Goal: Task Accomplishment & Management: Complete application form

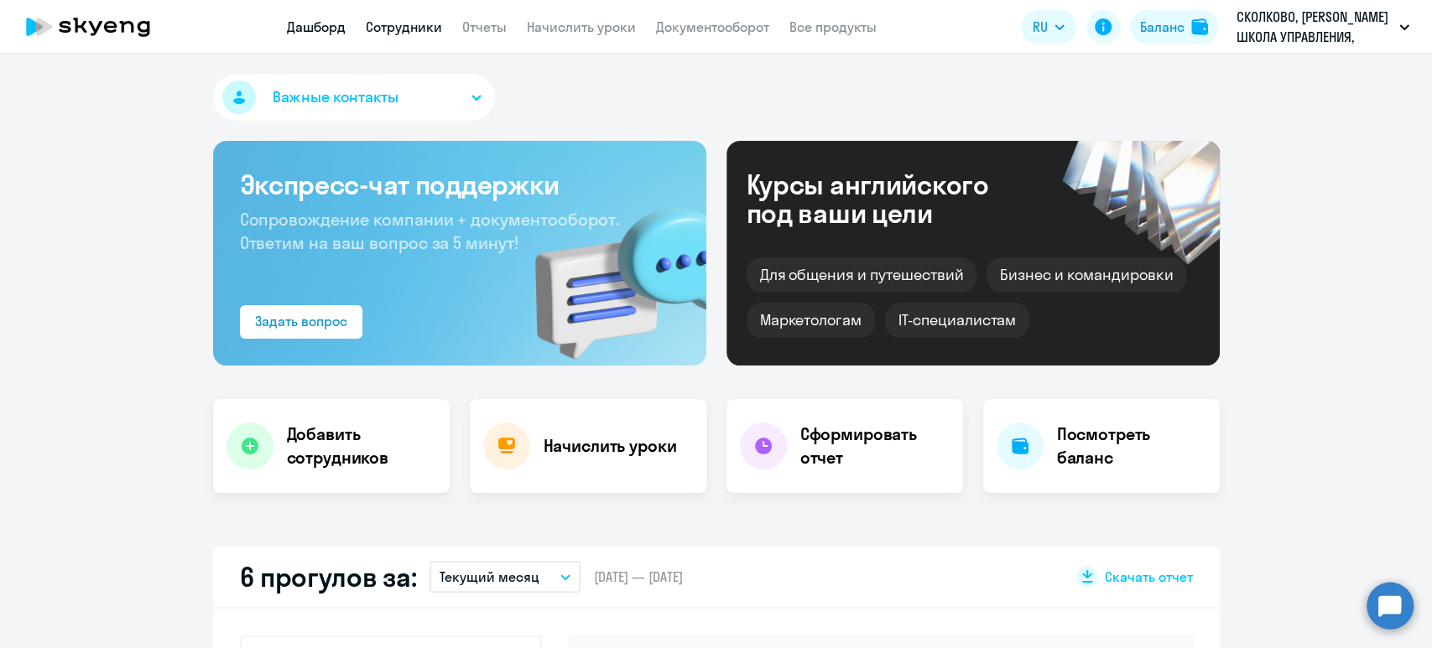
click at [418, 25] on link "Сотрудники" at bounding box center [404, 26] width 76 height 17
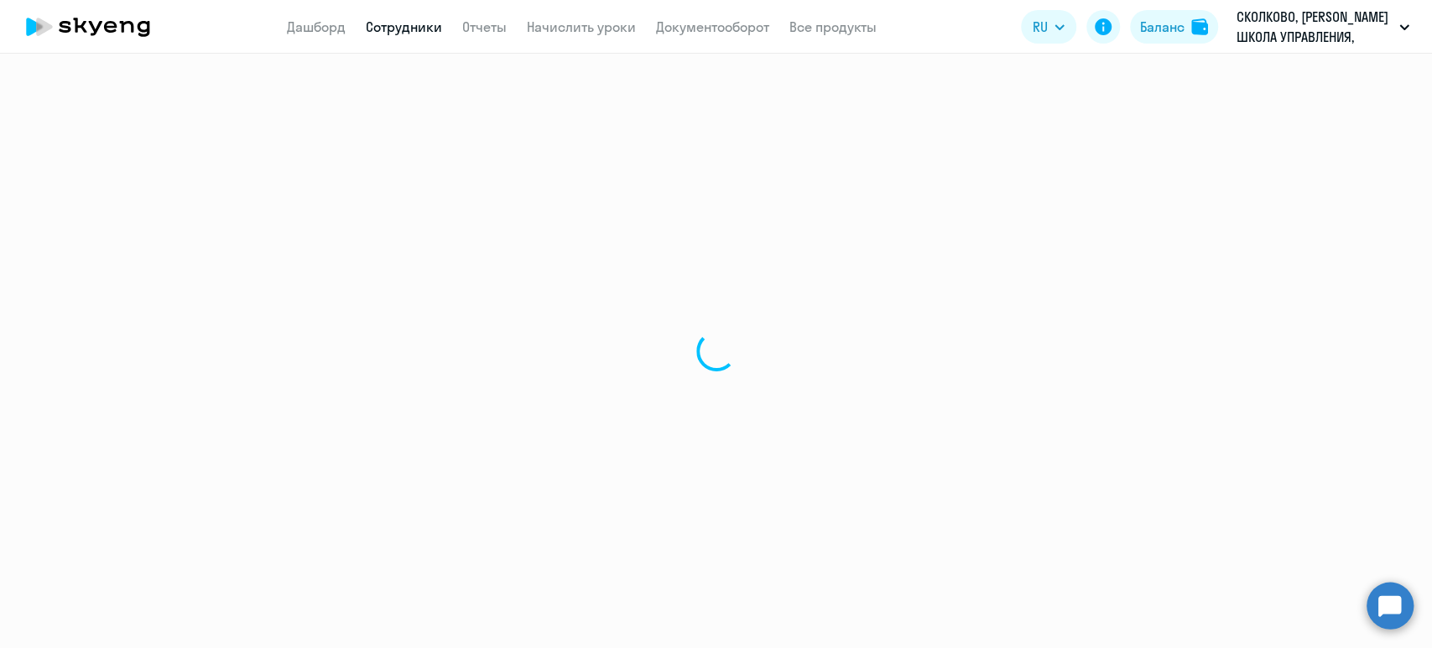
select select "30"
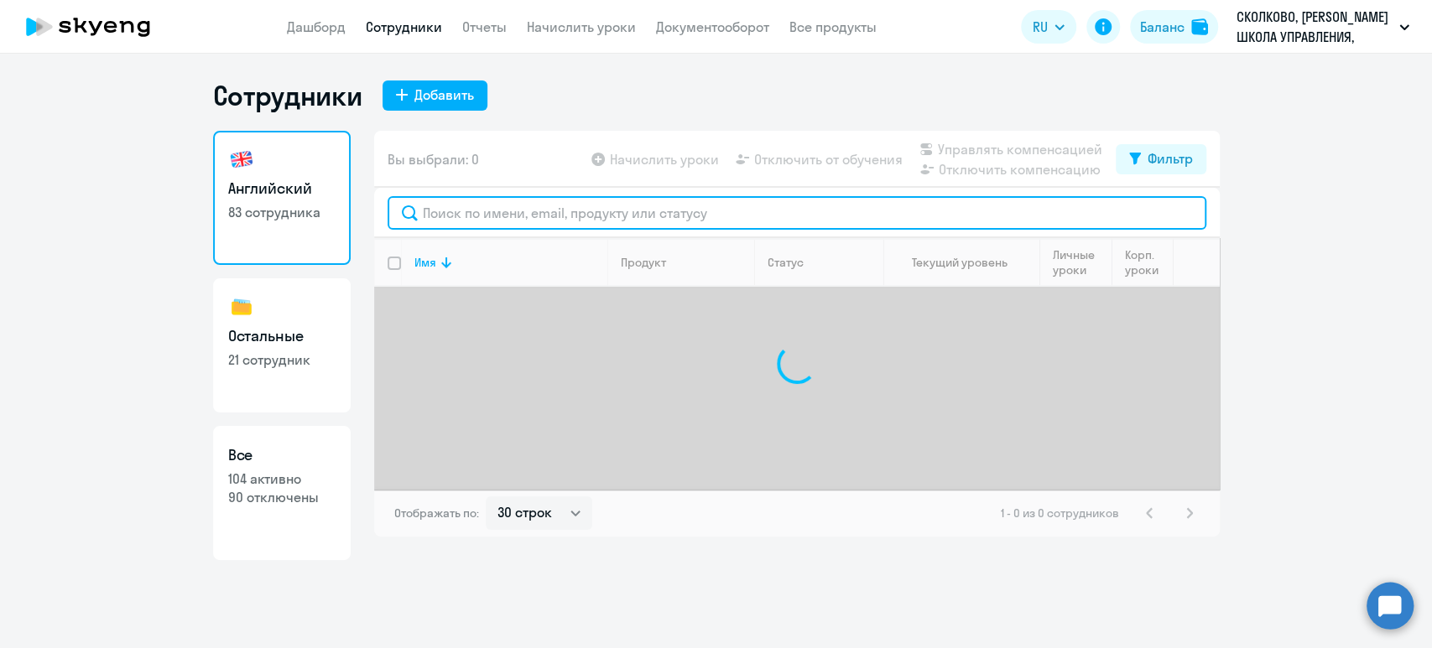
click at [537, 206] on input "text" at bounding box center [796, 213] width 819 height 34
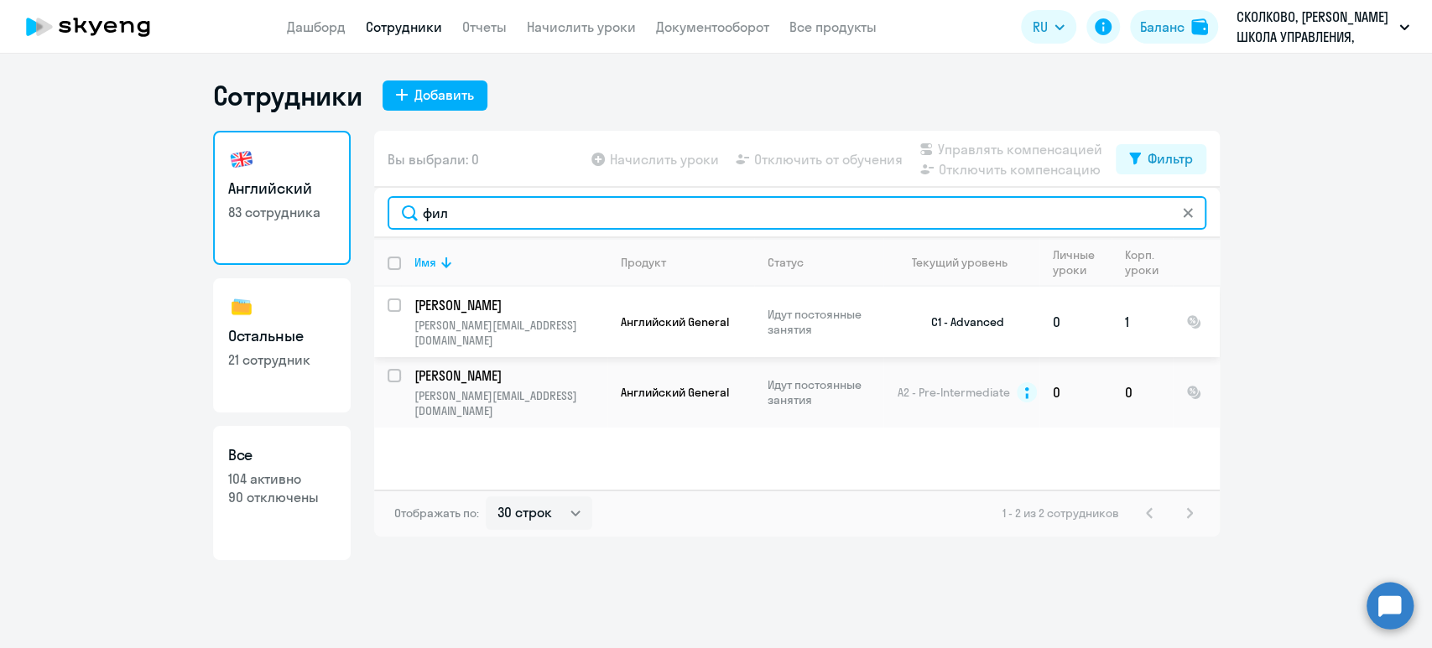
type input "фил"
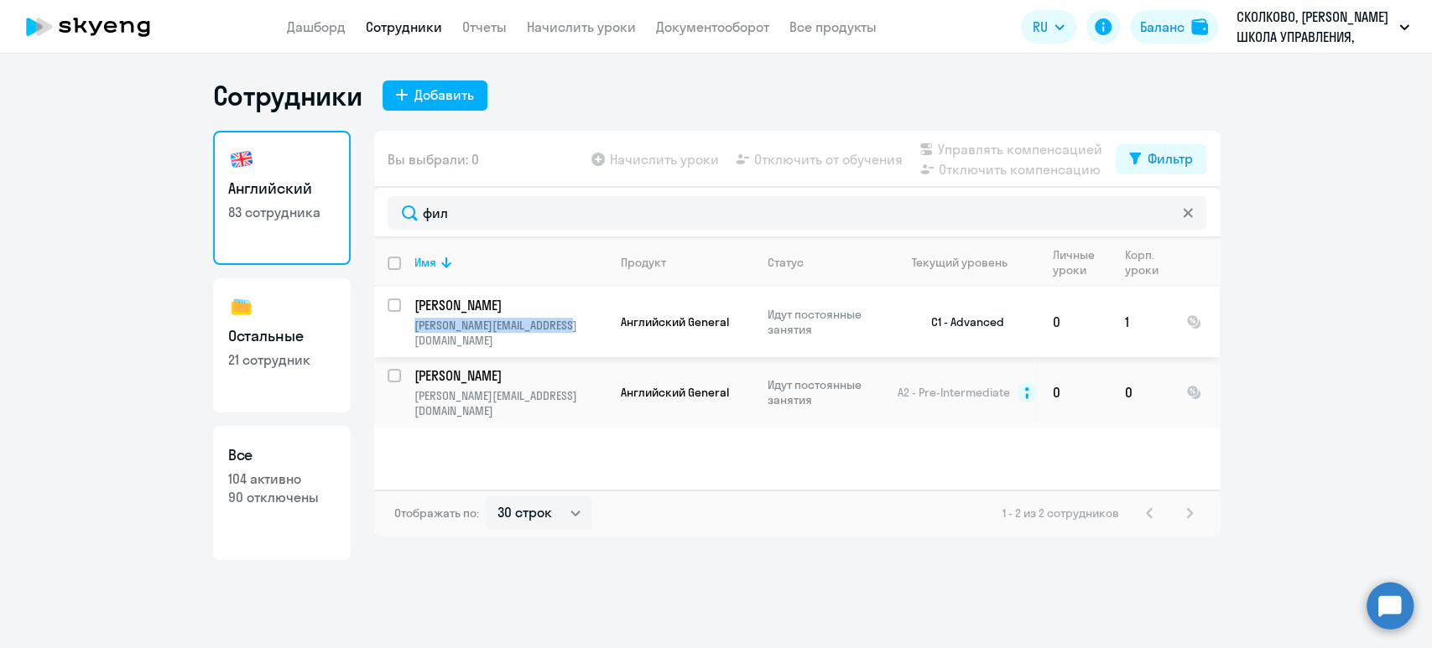
copy p "[PERSON_NAME][EMAIL_ADDRESS][DOMAIN_NAME]"
drag, startPoint x: 581, startPoint y: 329, endPoint x: 413, endPoint y: 329, distance: 168.6
click at [413, 329] on td "[PERSON_NAME] [PERSON_NAME][EMAIL_ADDRESS][DOMAIN_NAME]" at bounding box center [504, 322] width 206 height 70
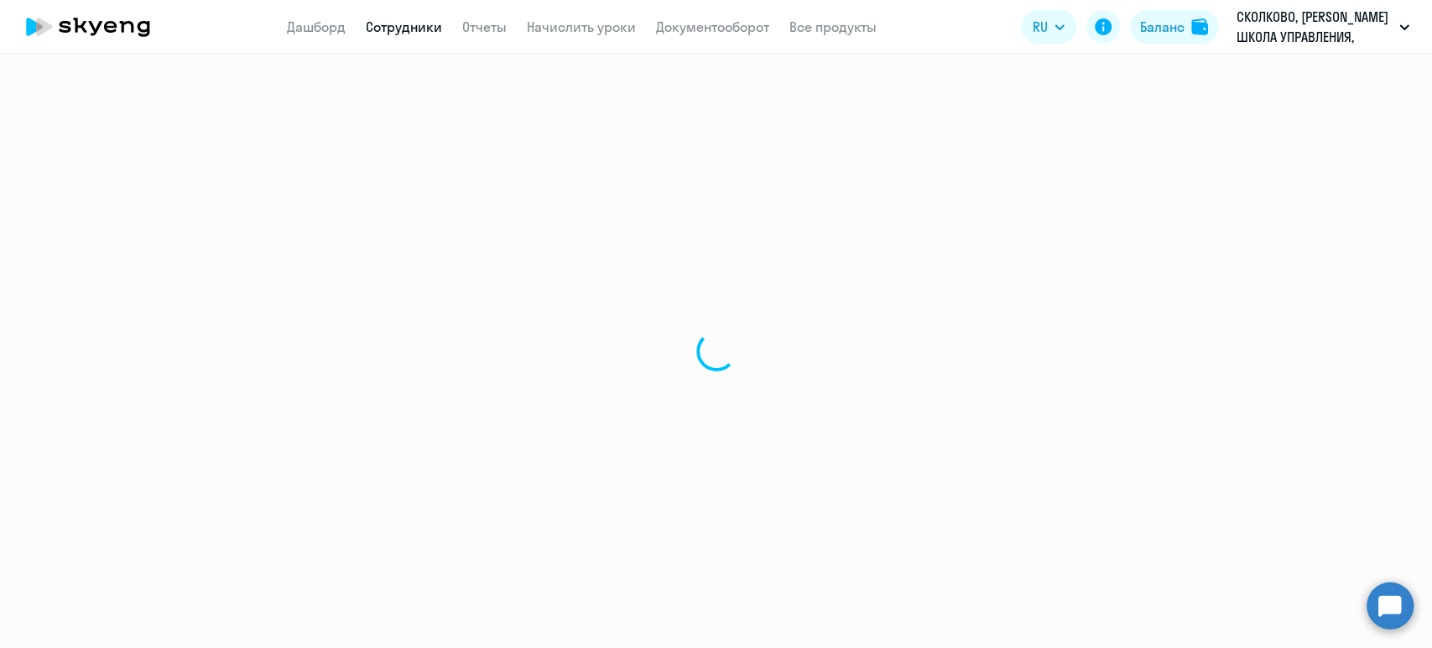
select select "english"
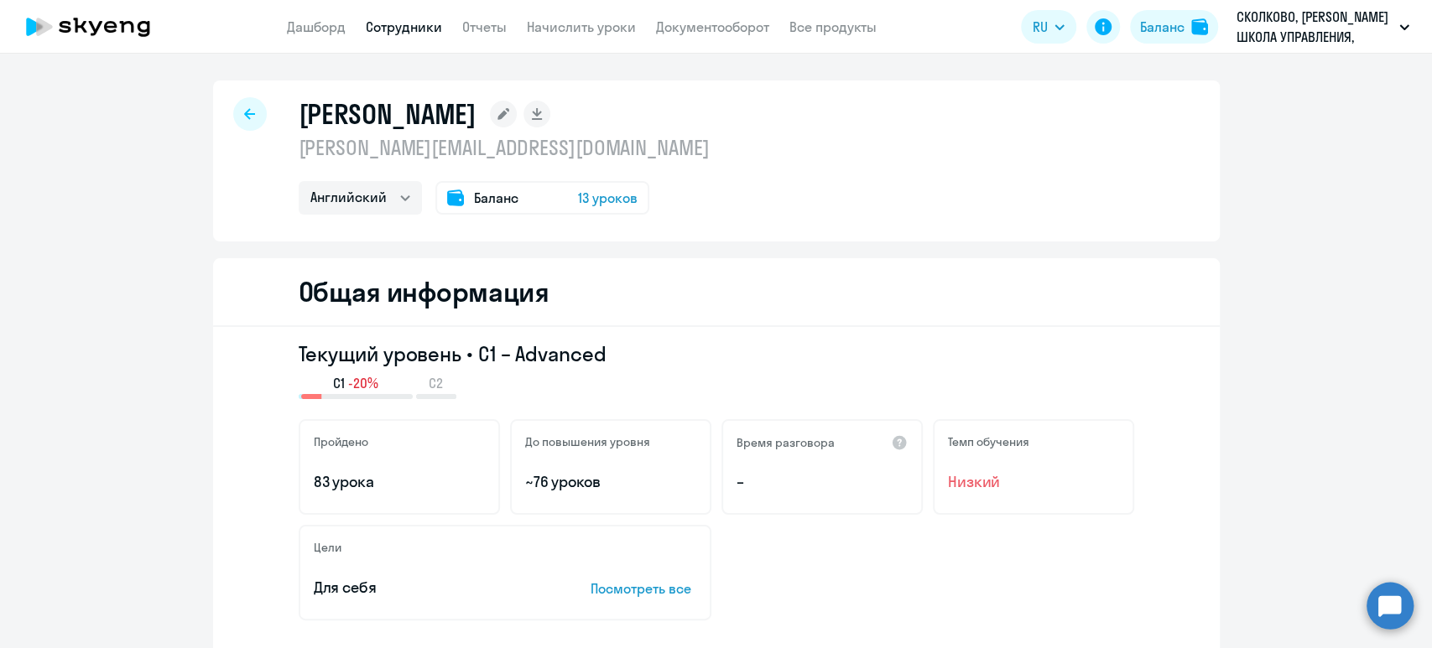
click at [412, 29] on link "Сотрудники" at bounding box center [404, 26] width 76 height 17
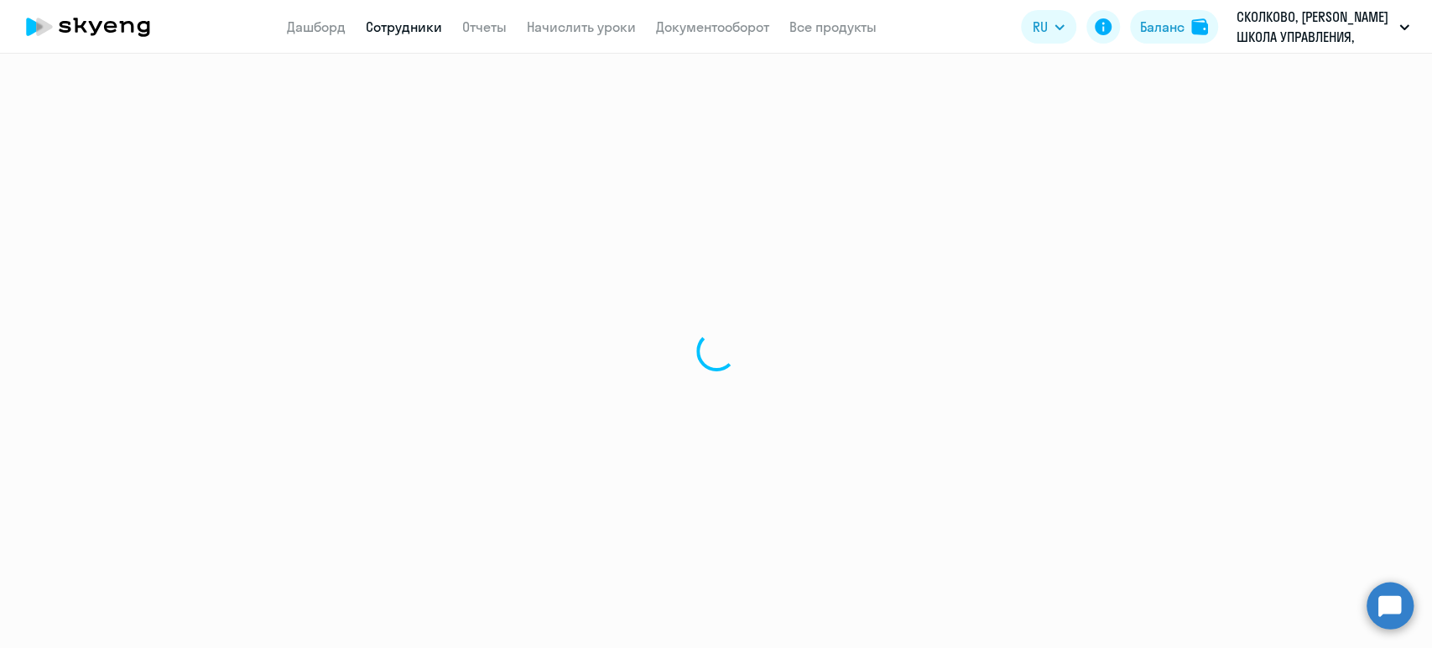
select select "30"
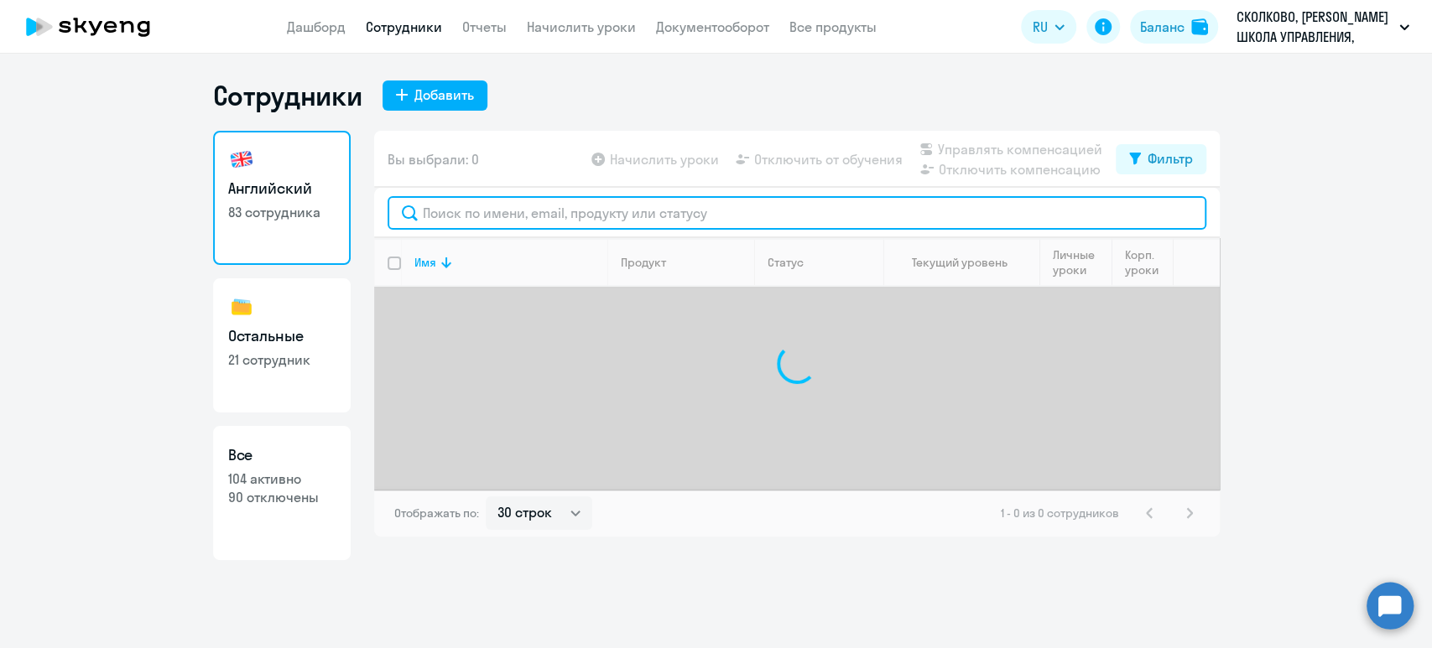
click at [475, 210] on input "text" at bounding box center [796, 213] width 819 height 34
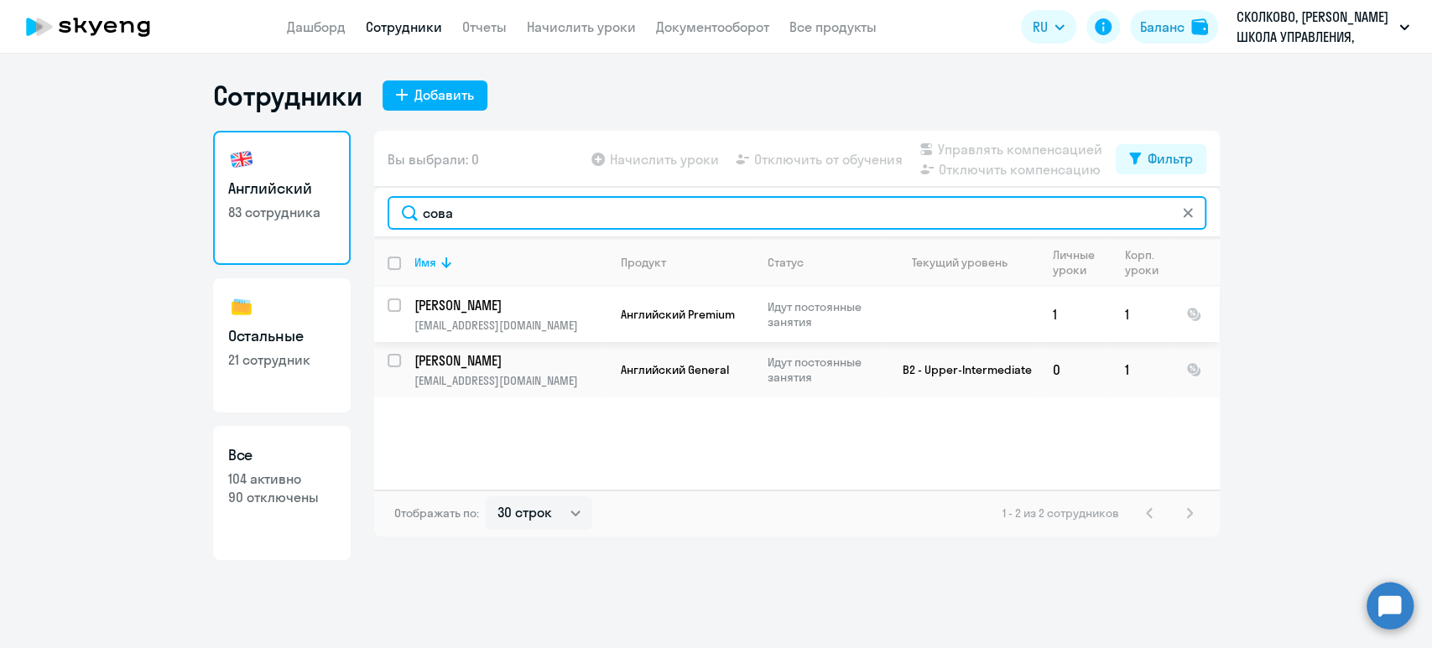
type input "сова"
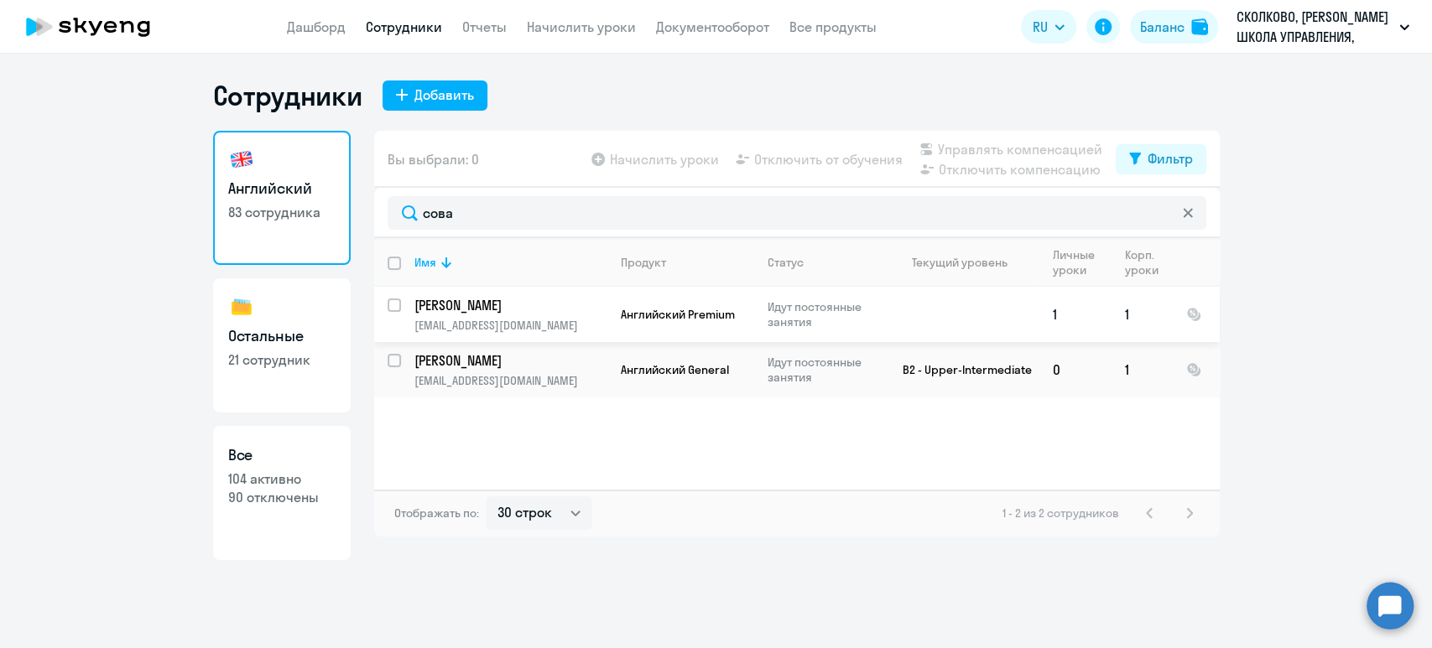
click at [463, 304] on p "[PERSON_NAME]" at bounding box center [509, 305] width 190 height 18
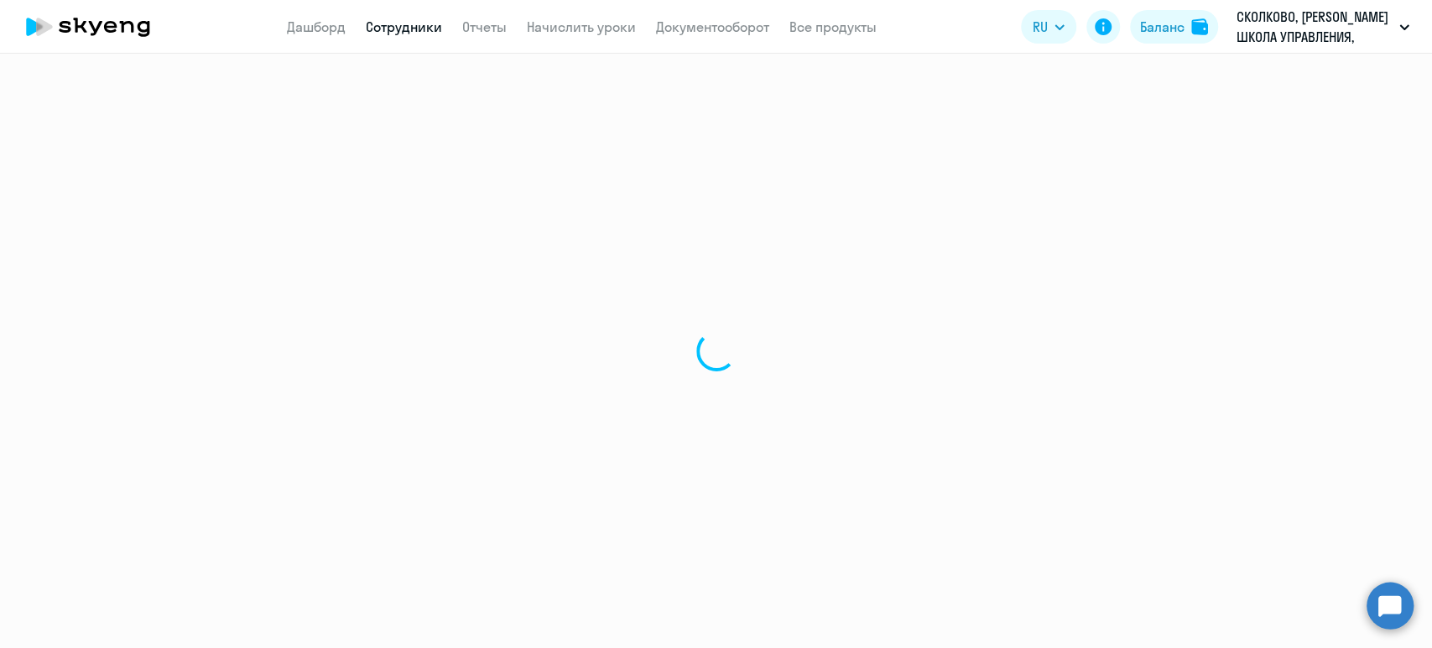
select select "english"
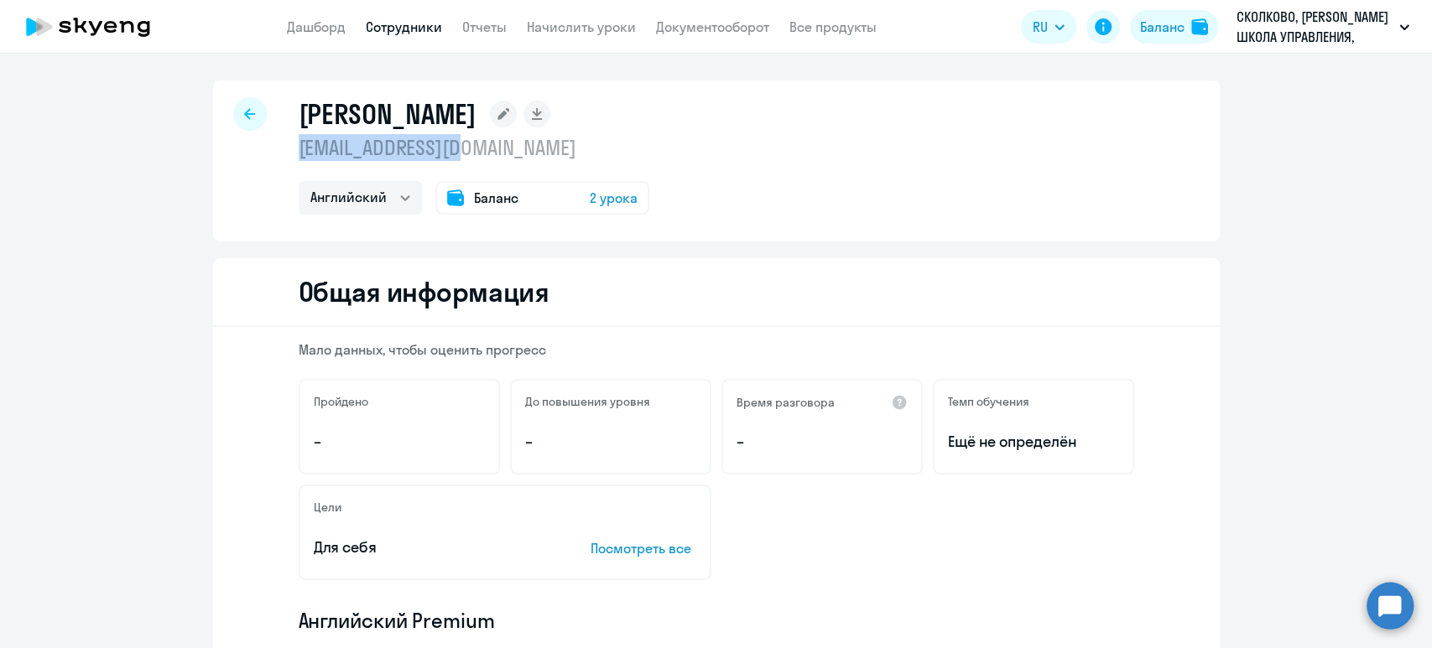
drag, startPoint x: 487, startPoint y: 153, endPoint x: 290, endPoint y: 148, distance: 197.2
click at [299, 148] on p "[EMAIL_ADDRESS][DOMAIN_NAME]" at bounding box center [474, 147] width 351 height 27
copy p "[EMAIL_ADDRESS][DOMAIN_NAME]"
click at [401, 22] on link "Сотрудники" at bounding box center [404, 26] width 76 height 17
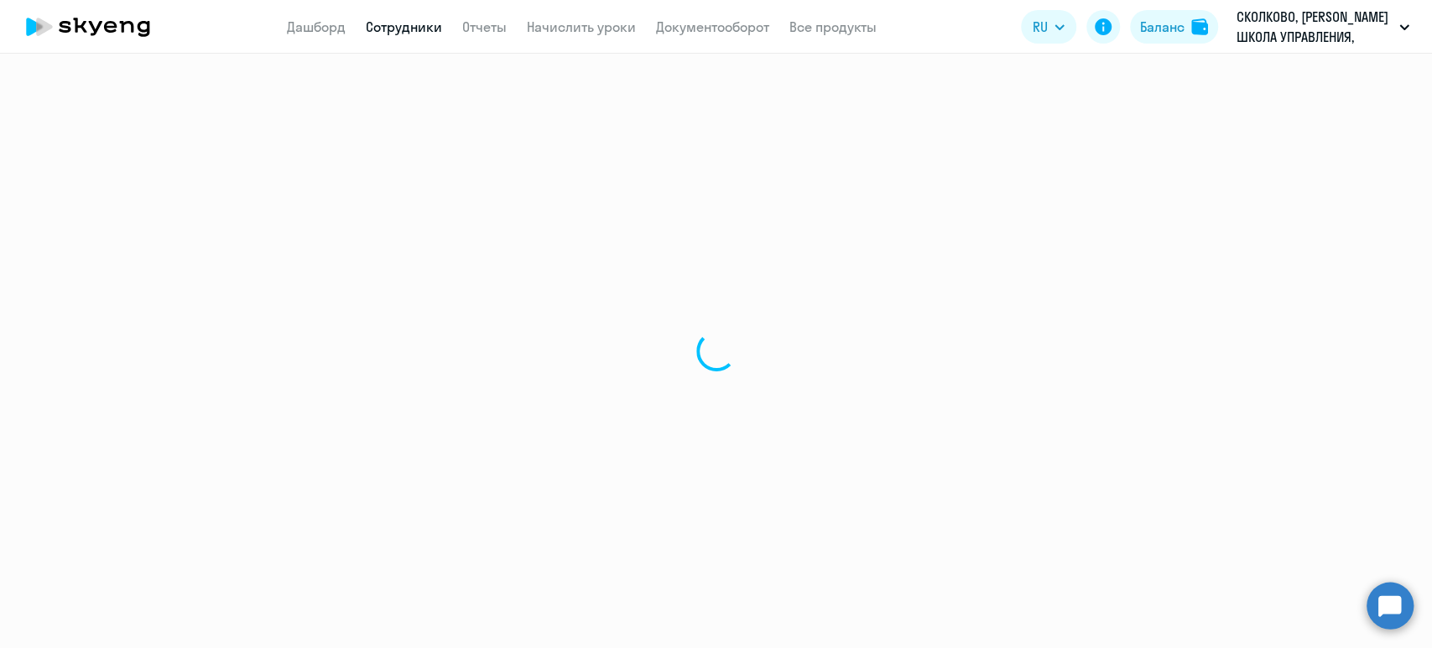
select select "30"
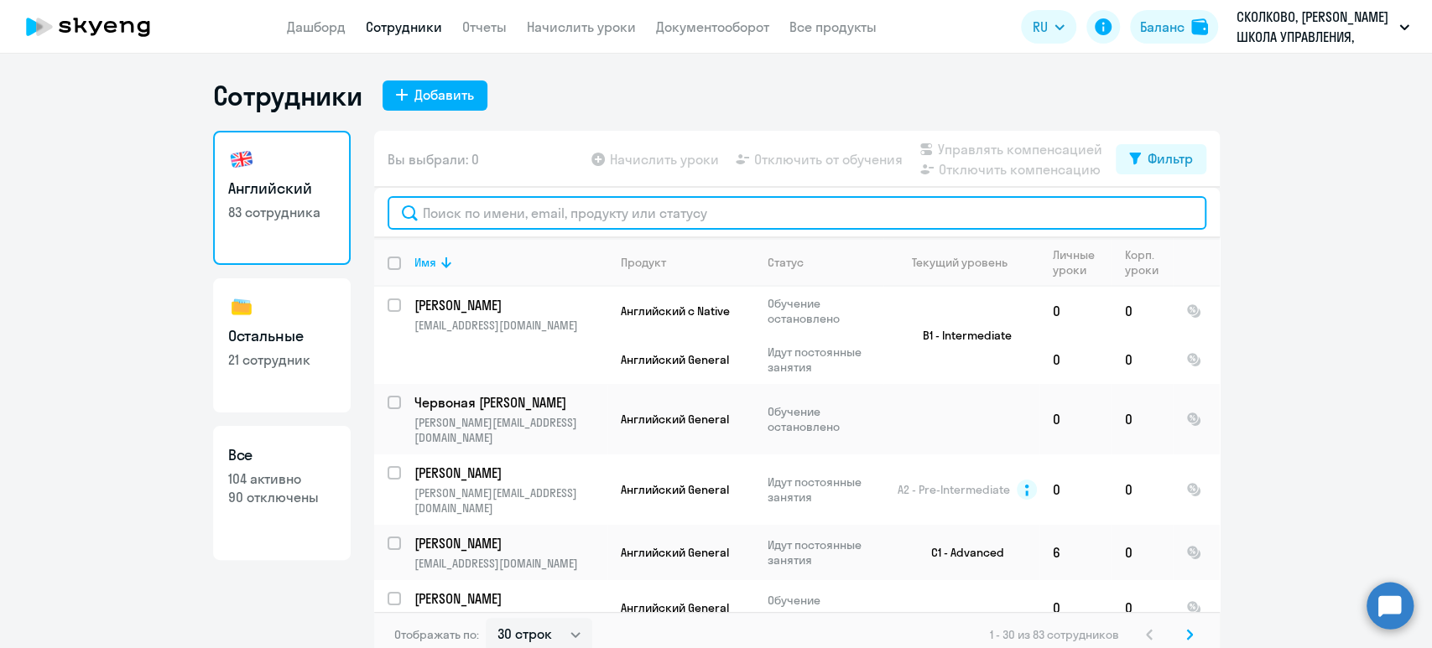
click at [512, 213] on input "text" at bounding box center [796, 213] width 819 height 34
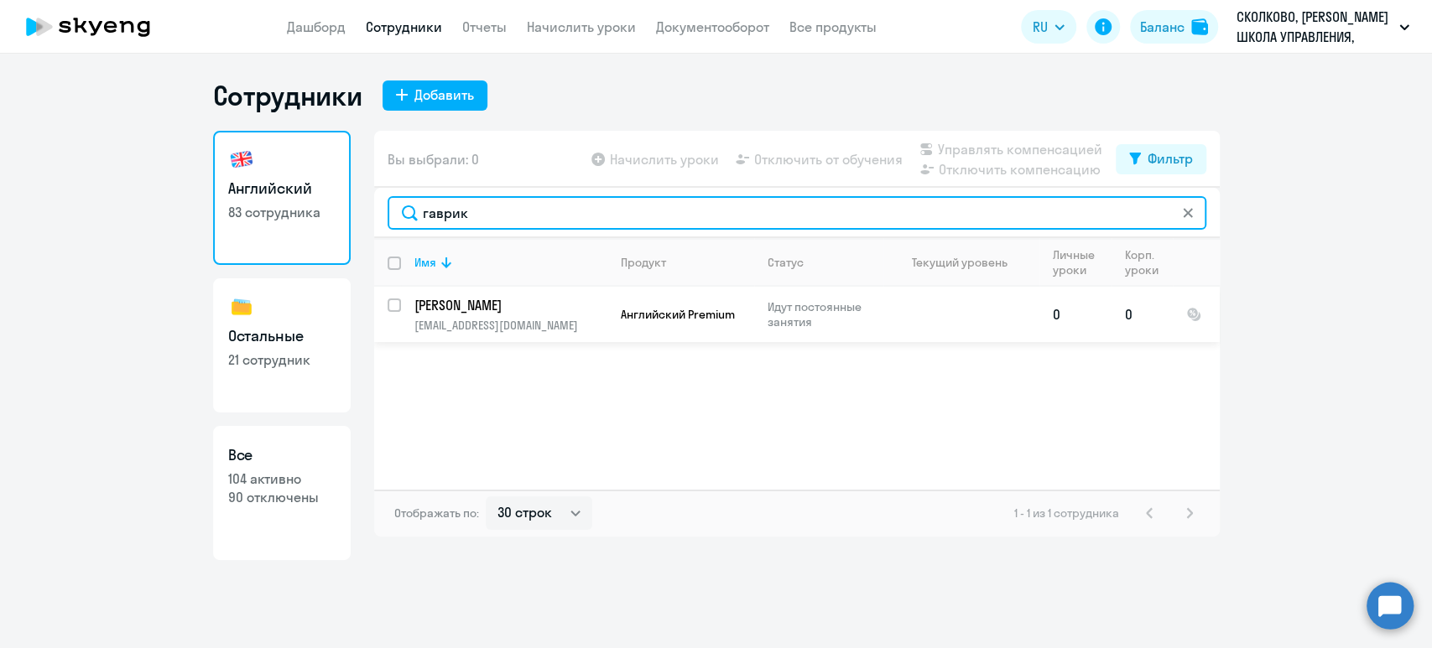
type input "гаврик"
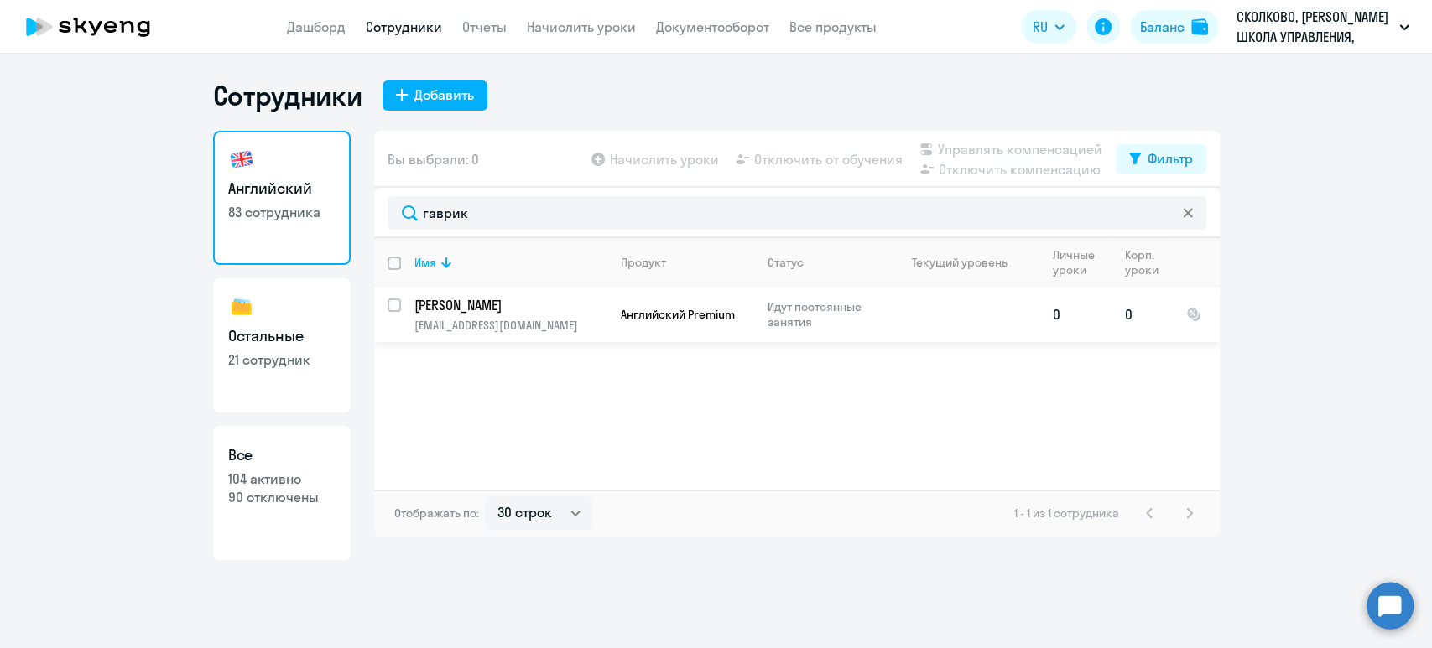
click at [431, 296] on p "[PERSON_NAME]" at bounding box center [509, 305] width 190 height 18
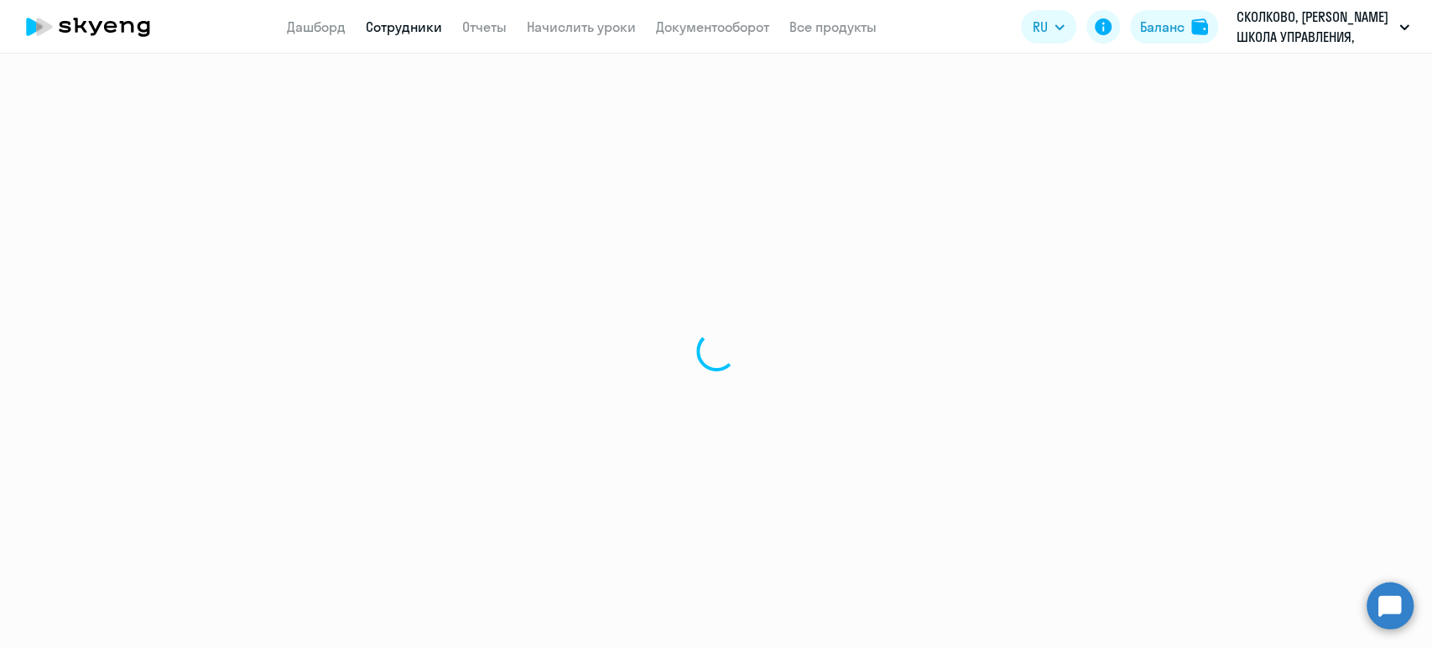
select select "english"
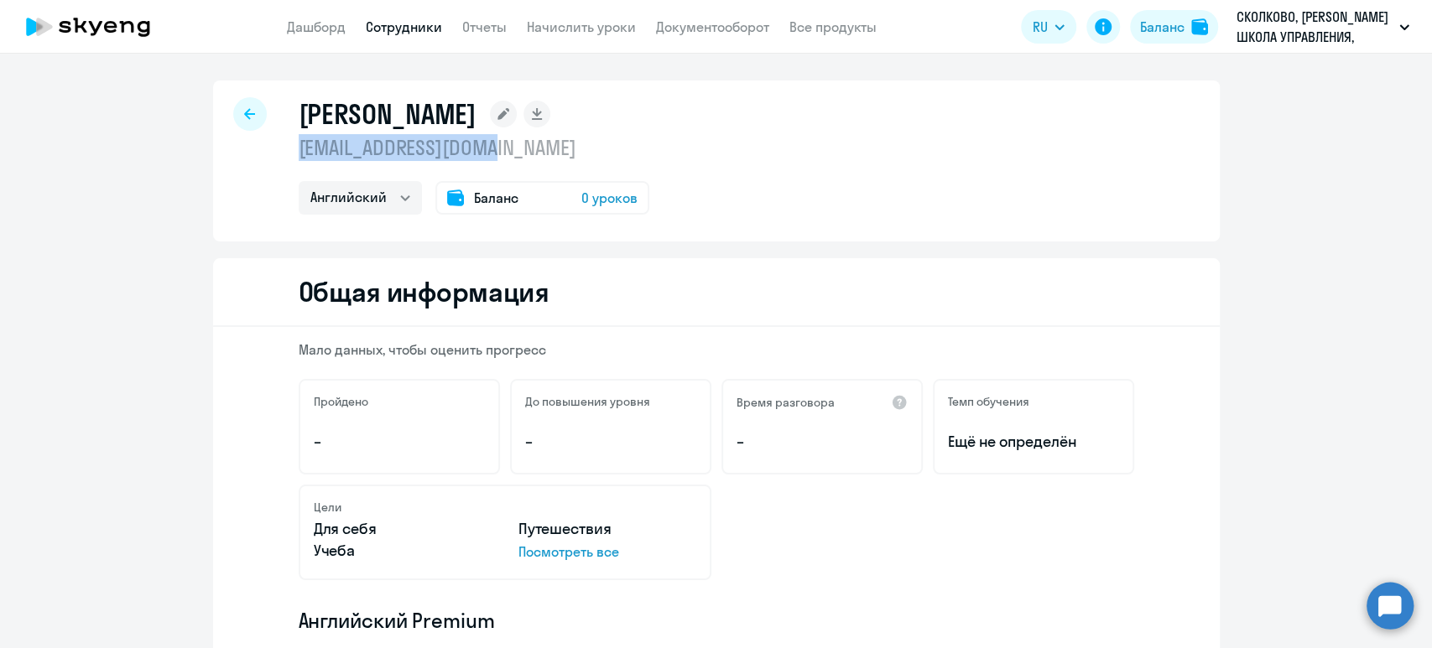
drag, startPoint x: 505, startPoint y: 144, endPoint x: 293, endPoint y: 159, distance: 212.7
click at [299, 159] on p "[EMAIL_ADDRESS][DOMAIN_NAME]" at bounding box center [474, 147] width 351 height 27
copy p "[EMAIL_ADDRESS][DOMAIN_NAME]"
click at [404, 21] on link "Сотрудники" at bounding box center [404, 26] width 76 height 17
select select "30"
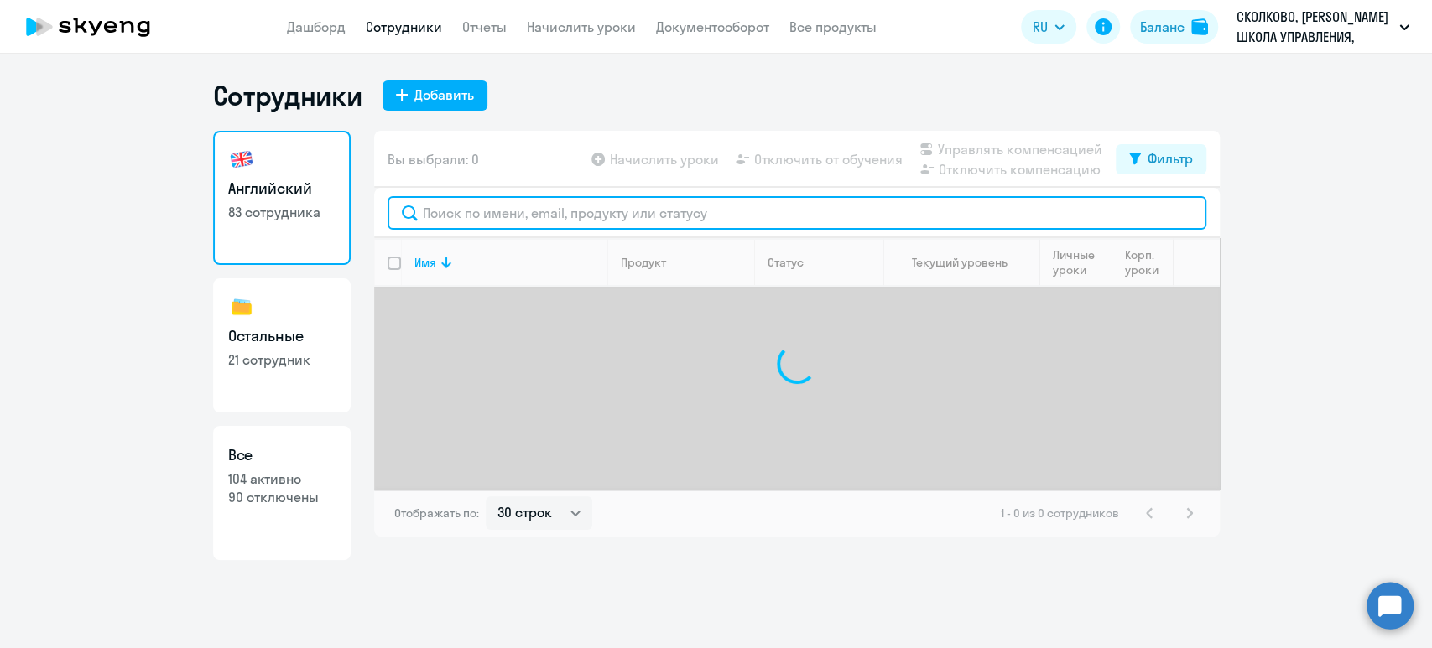
click at [455, 207] on input "text" at bounding box center [796, 213] width 819 height 34
type input "[PERSON_NAME]"
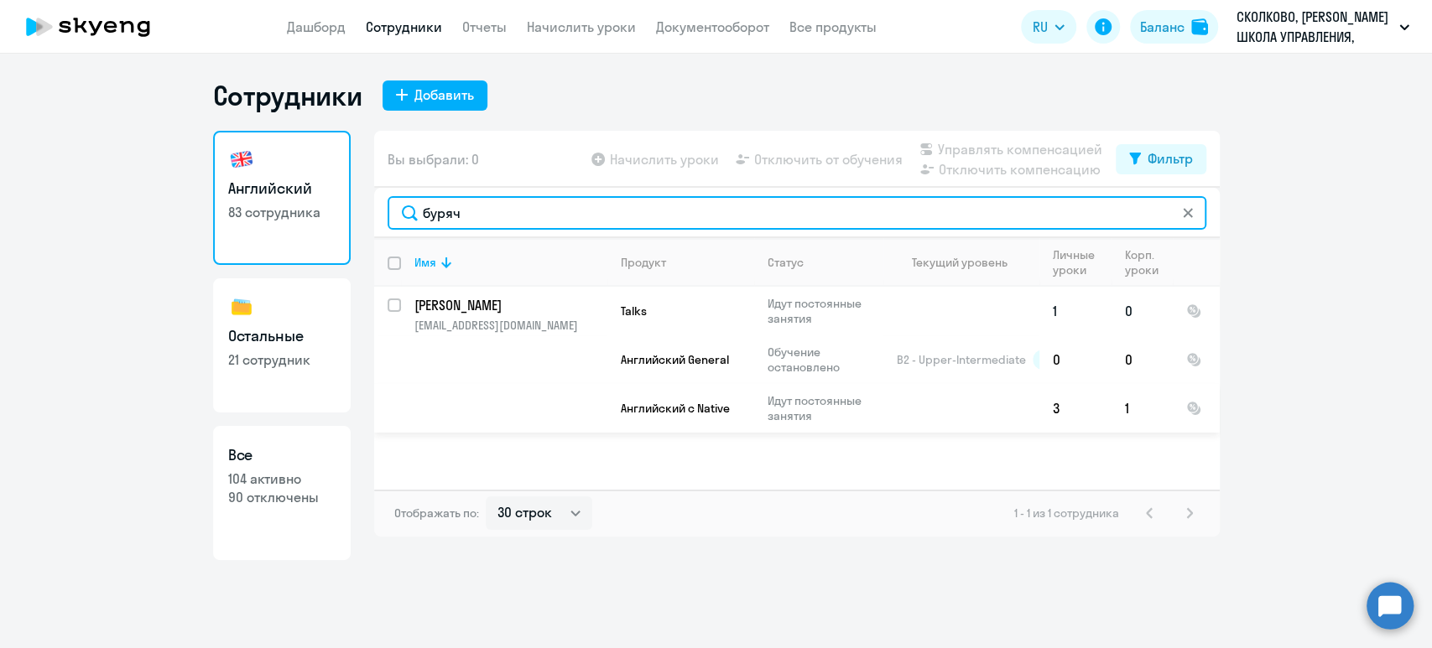
type input "буряч"
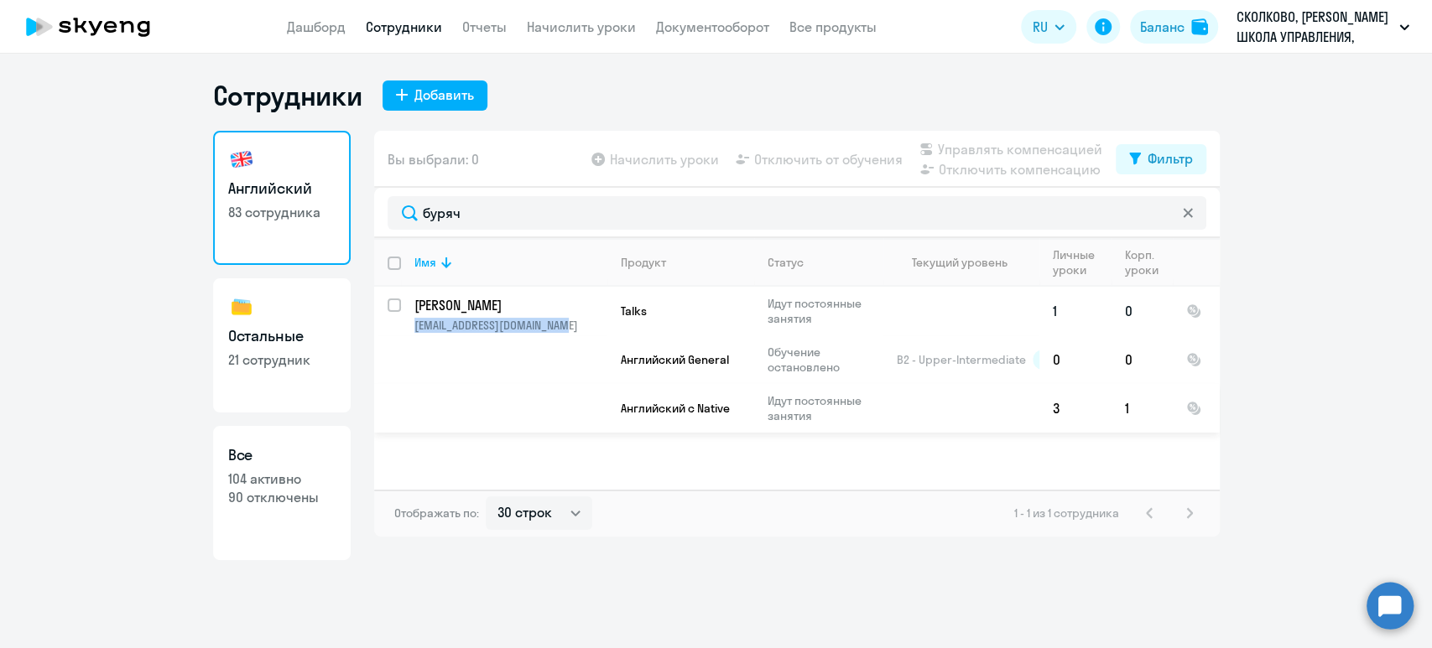
copy p "[EMAIL_ADDRESS][DOMAIN_NAME]"
drag, startPoint x: 582, startPoint y: 322, endPoint x: 414, endPoint y: 325, distance: 167.8
click at [414, 325] on p "[EMAIL_ADDRESS][DOMAIN_NAME]" at bounding box center [510, 325] width 192 height 15
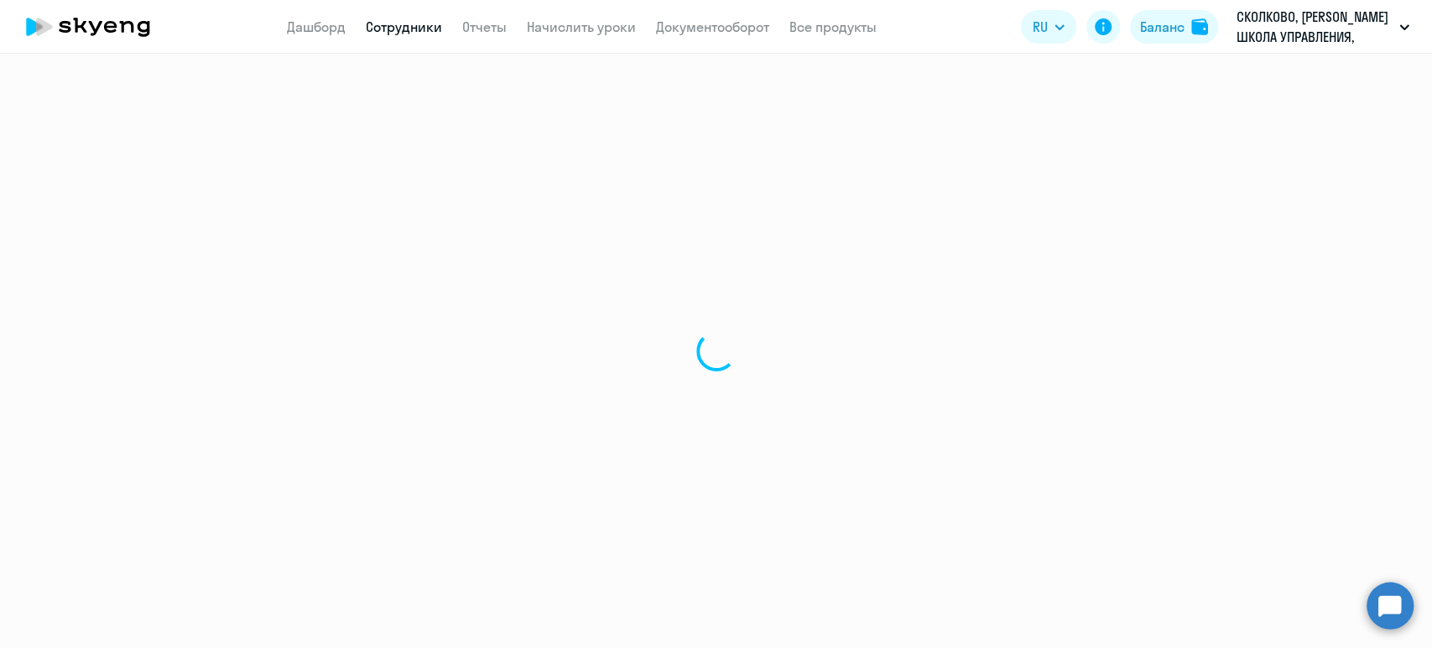
select select "english"
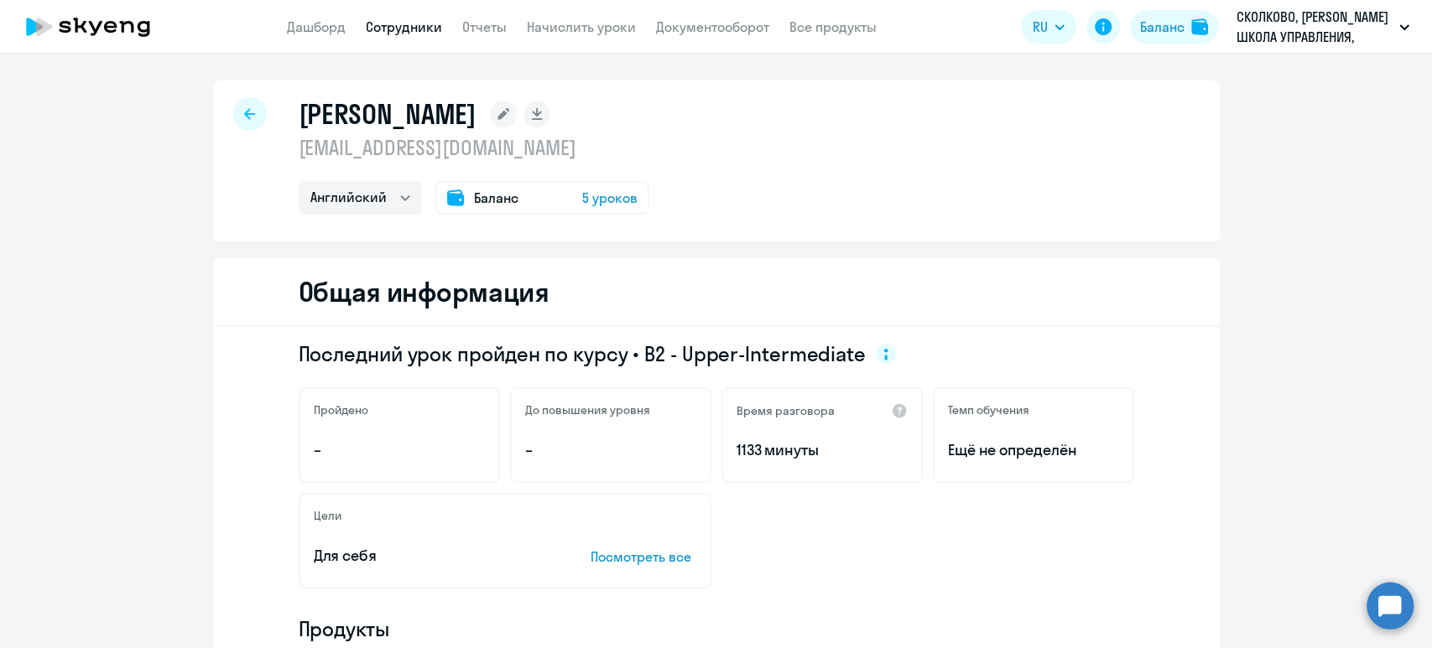
click at [398, 14] on app-header "Дашборд Сотрудники Отчеты Начислить уроки Документооборот Все продукты Дашборд …" at bounding box center [716, 27] width 1432 height 54
click at [404, 30] on link "Сотрудники" at bounding box center [404, 26] width 76 height 17
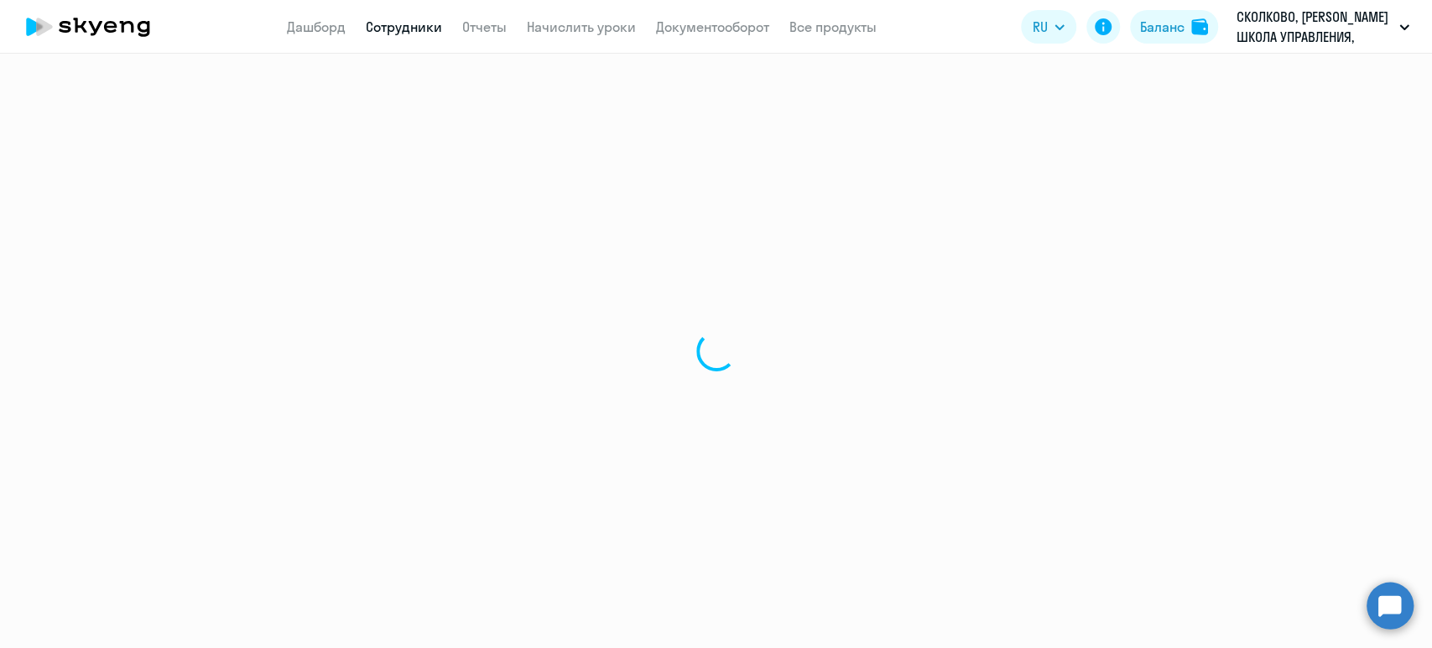
select select "30"
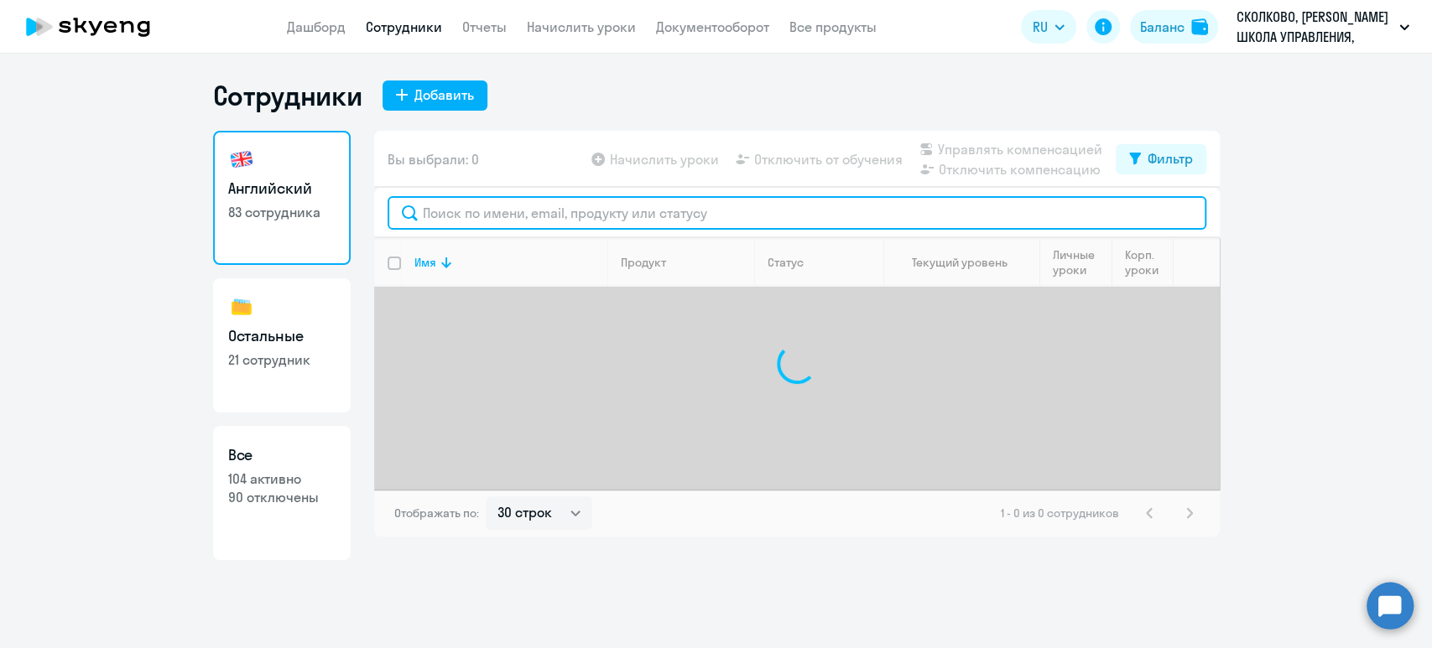
click at [485, 211] on input "text" at bounding box center [796, 213] width 819 height 34
drag, startPoint x: 485, startPoint y: 211, endPoint x: 429, endPoint y: 205, distance: 55.8
click at [429, 205] on input "с те" at bounding box center [796, 213] width 819 height 34
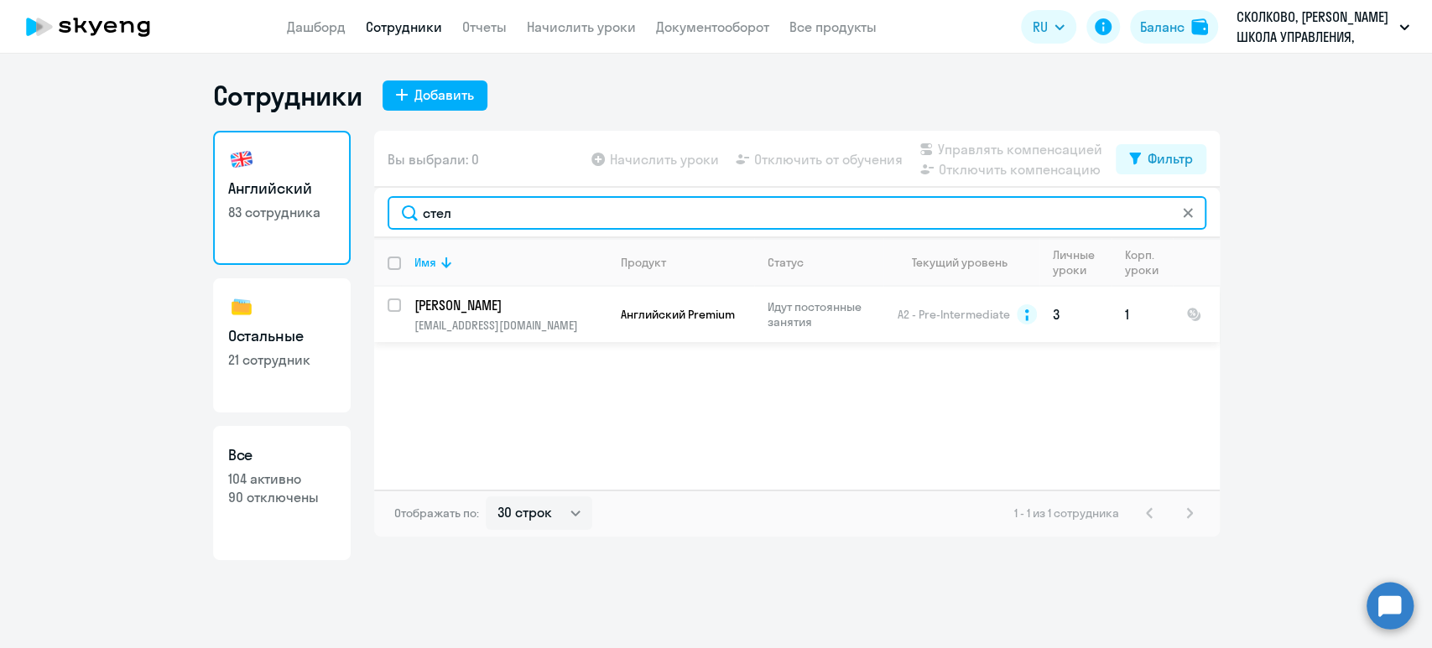
type input "стел"
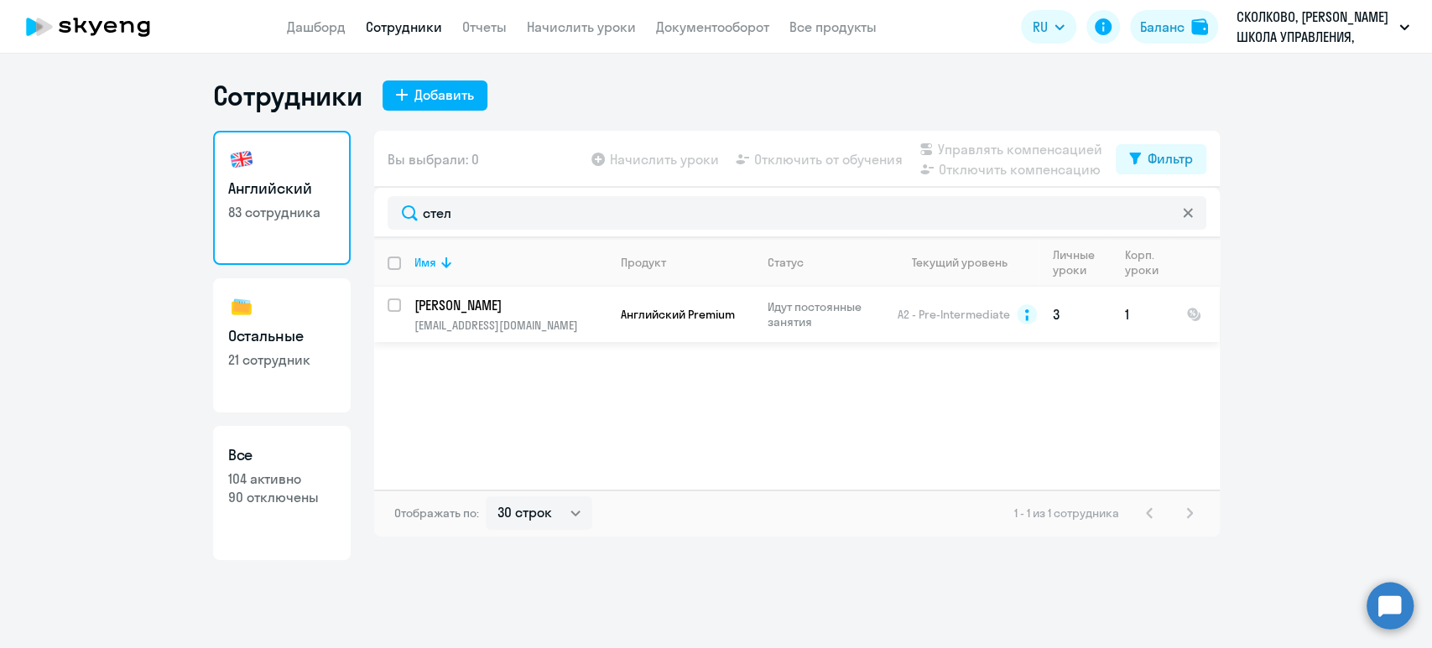
click at [517, 306] on p "[PERSON_NAME]" at bounding box center [509, 305] width 190 height 18
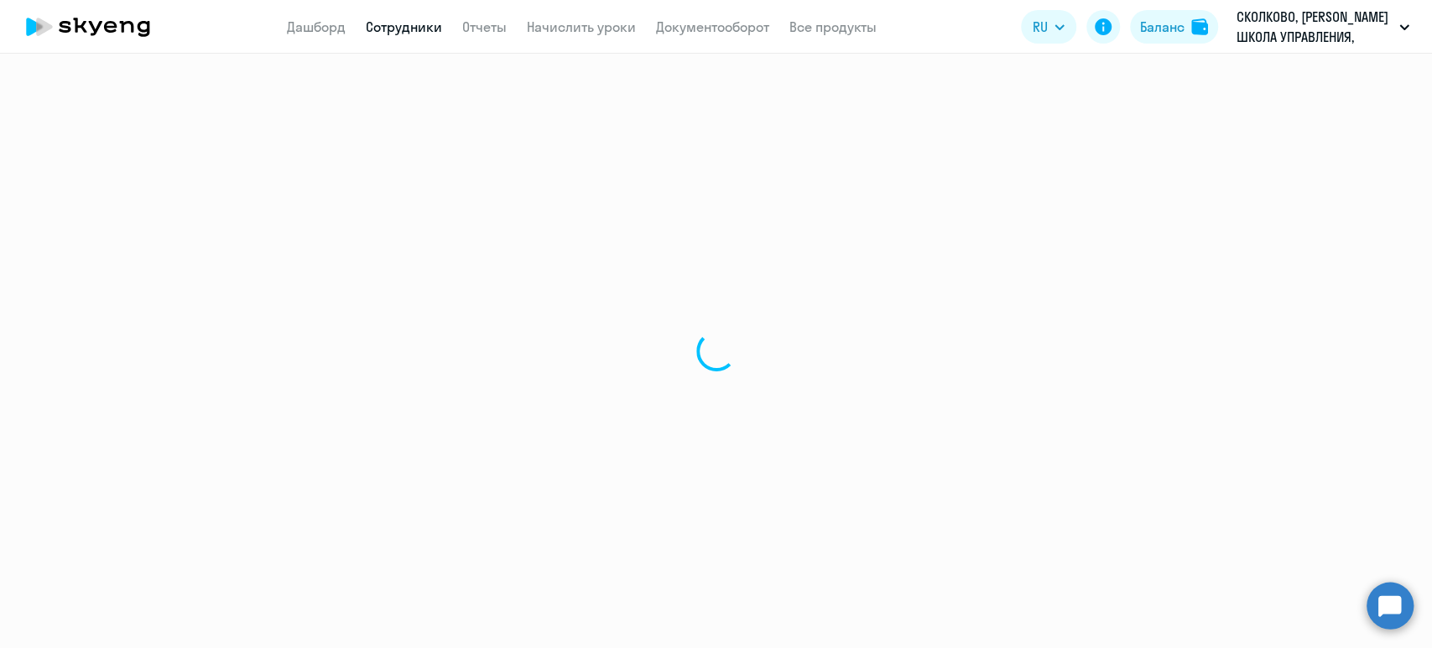
select select "english"
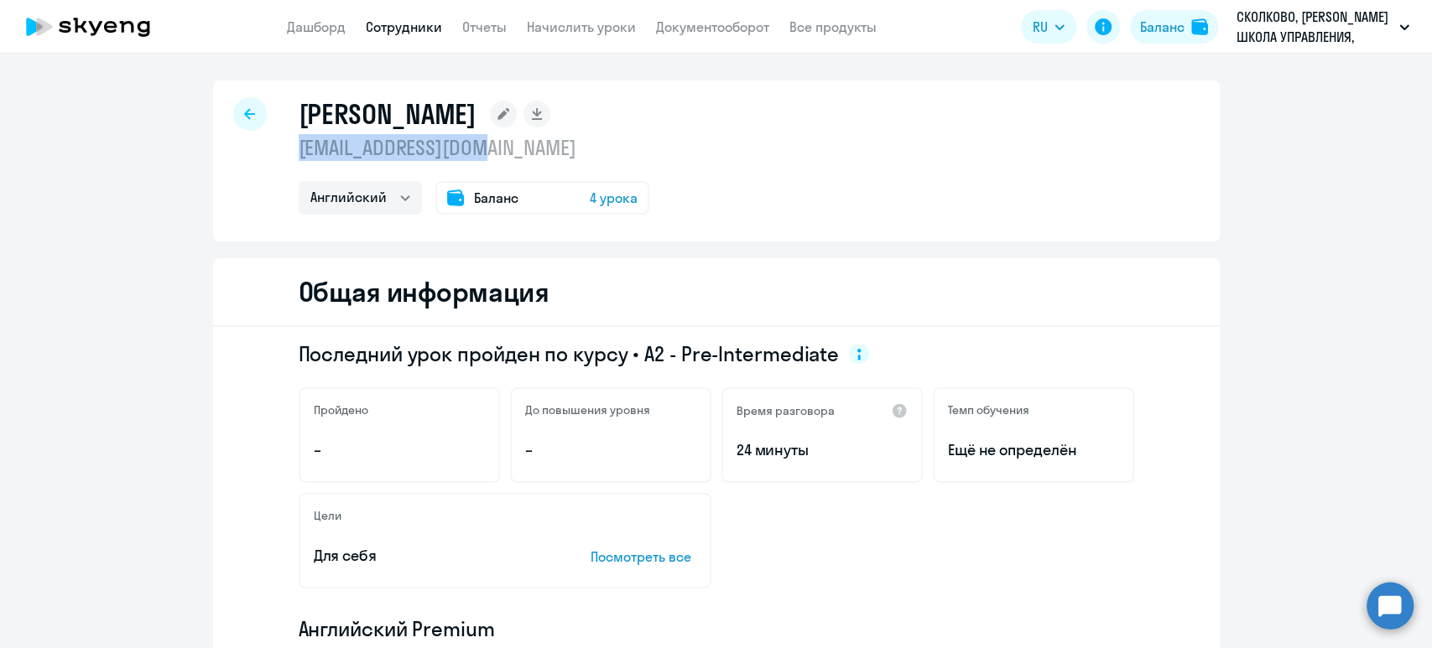
drag, startPoint x: 506, startPoint y: 148, endPoint x: 282, endPoint y: 149, distance: 223.9
click at [282, 149] on div "[PERSON_NAME] [EMAIL_ADDRESS][DOMAIN_NAME] Английский Баланс 4 урока" at bounding box center [716, 161] width 1006 height 161
copy p "[EMAIL_ADDRESS][DOMAIN_NAME]"
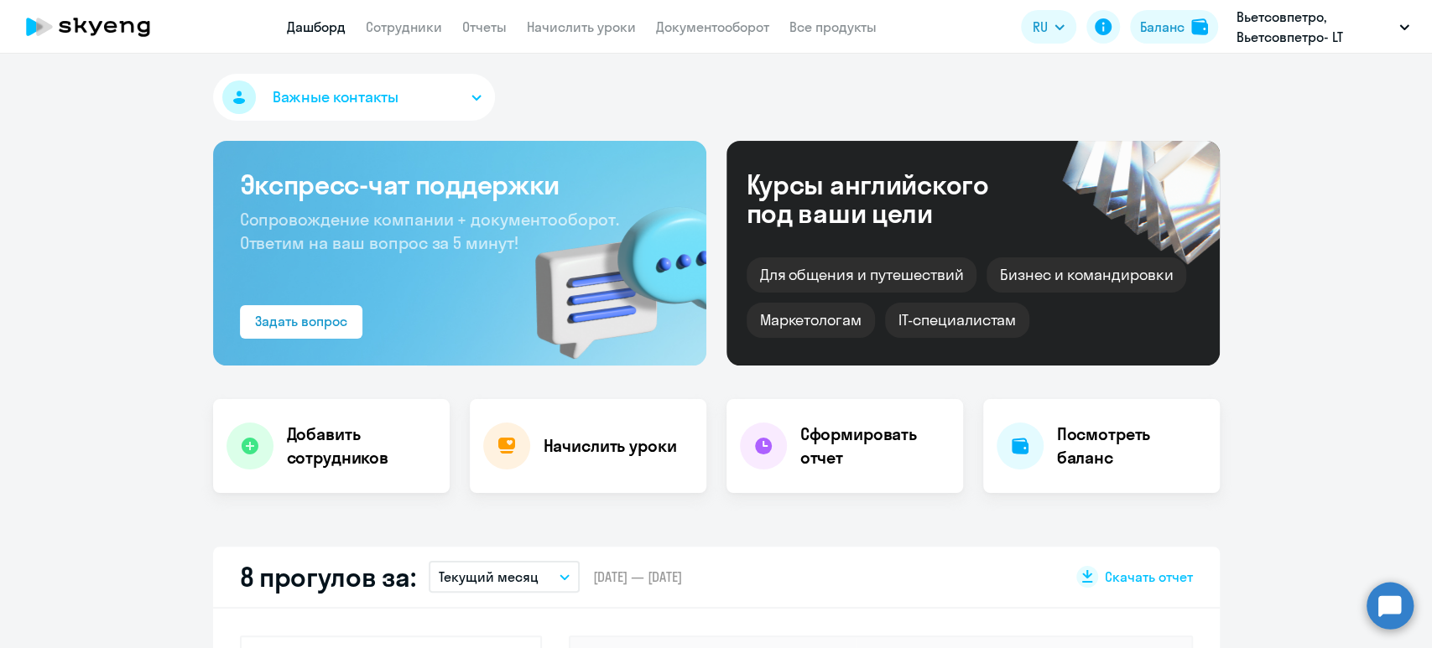
select select "30"
click at [396, 32] on link "Сотрудники" at bounding box center [404, 26] width 76 height 17
select select "30"
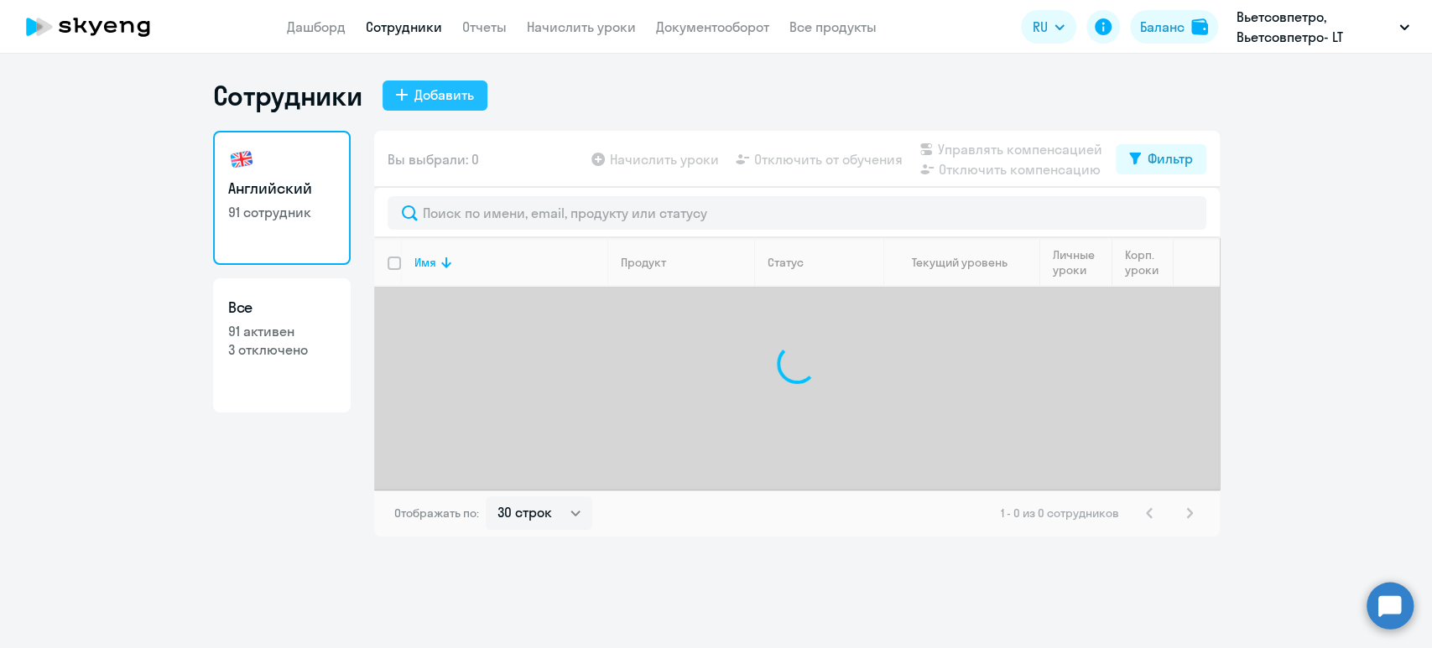
click at [415, 102] on div "Добавить" at bounding box center [444, 95] width 60 height 20
select select "english_adult_not_native_speaker"
select select "5"
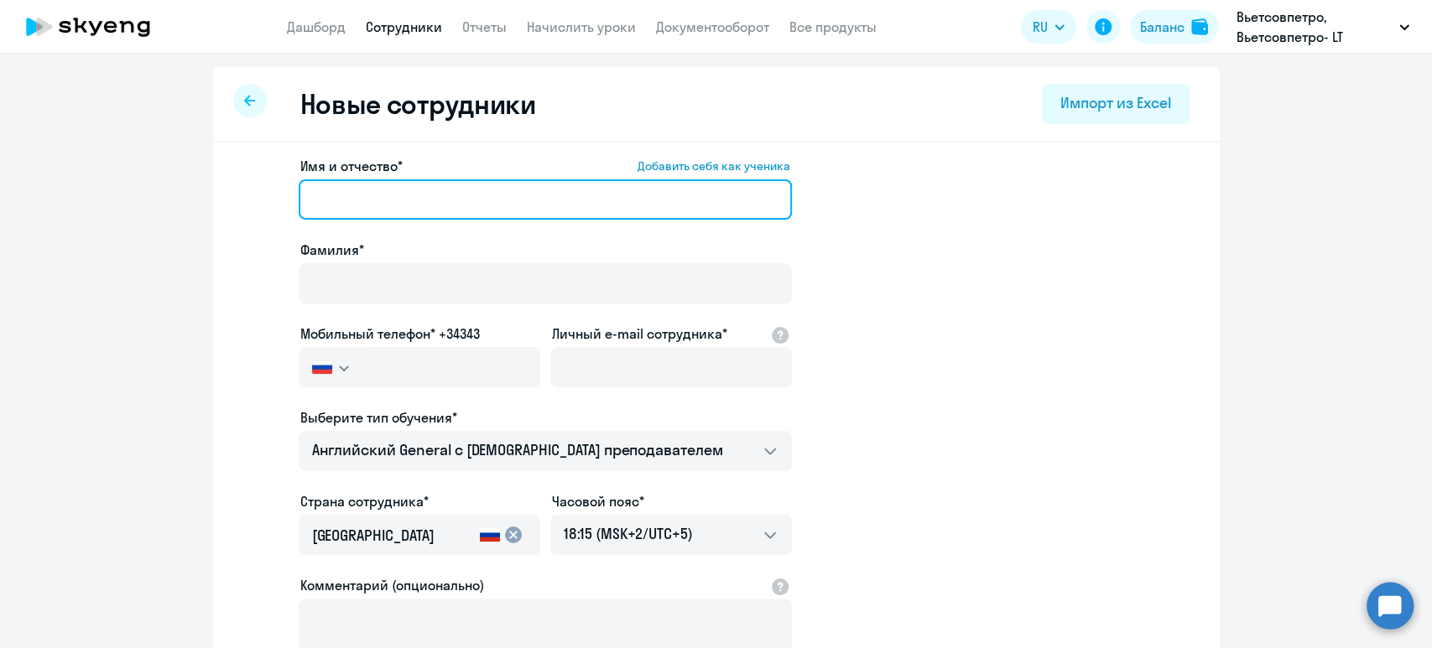
click at [434, 195] on input "Имя и отчество* Добавить себя как ученика" at bounding box center [545, 199] width 493 height 40
paste input "Игорь Владимирович"
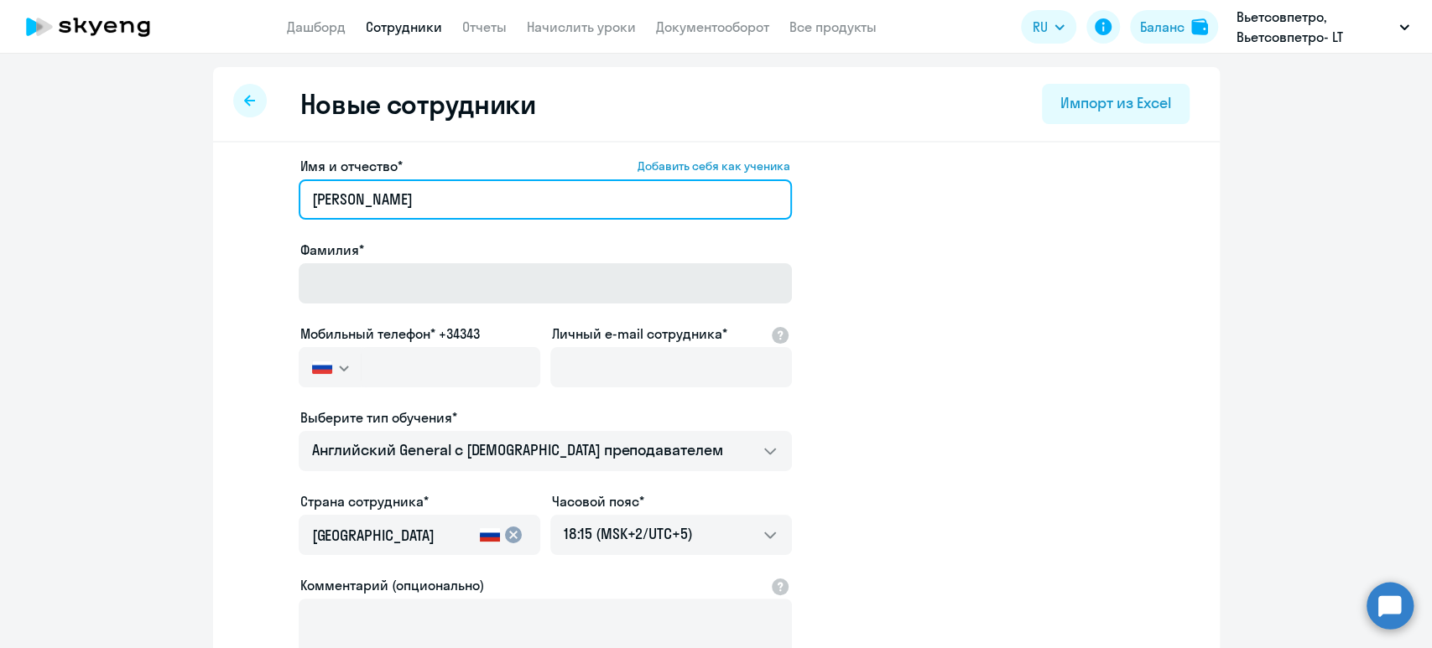
type input "Игорь Владимирович"
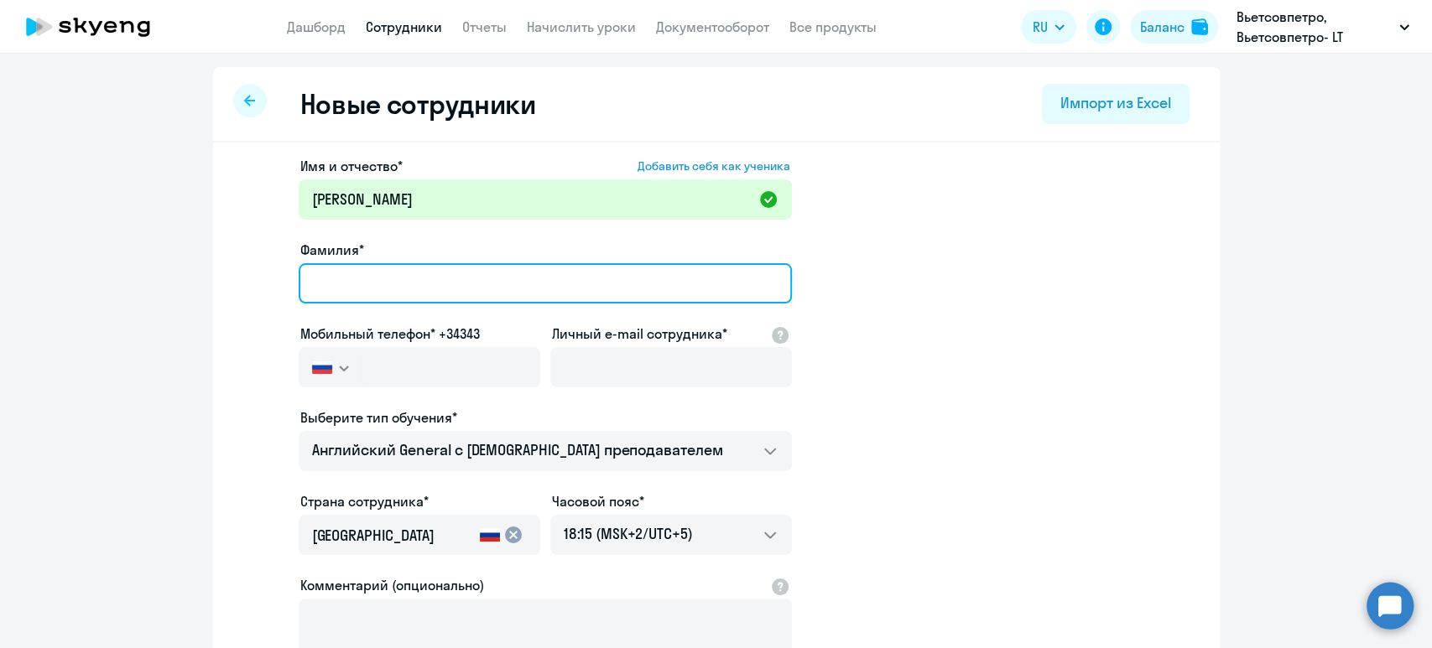
click at [342, 294] on input "Фамилия*" at bounding box center [545, 283] width 493 height 40
paste input "Капитонов"
type input "Капитонов"
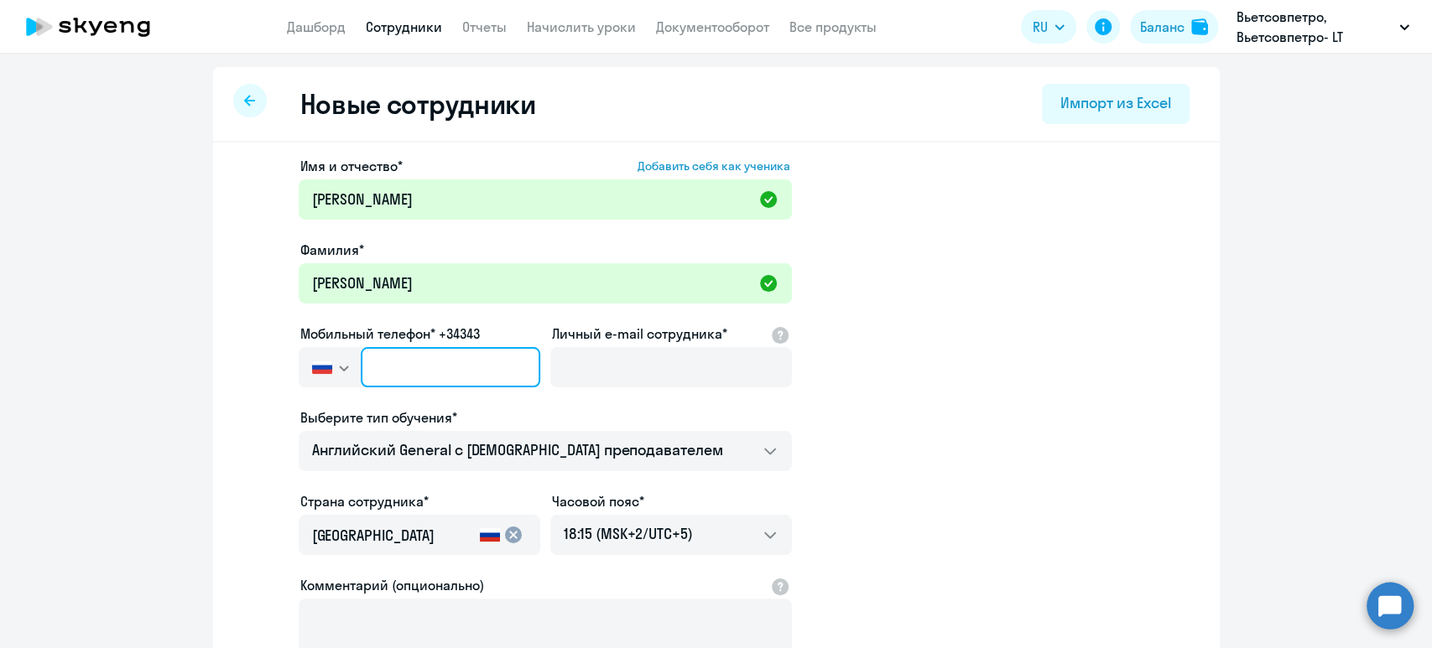
click at [371, 361] on input "text" at bounding box center [450, 367] width 179 height 40
paste input "+7 490 670-62-03"
drag, startPoint x: 382, startPoint y: 361, endPoint x: 371, endPoint y: 362, distance: 10.9
click at [371, 362] on input "+7 490 670-62-03" at bounding box center [450, 367] width 179 height 40
click at [382, 363] on input "+7 849 067-06-20" at bounding box center [450, 367] width 179 height 40
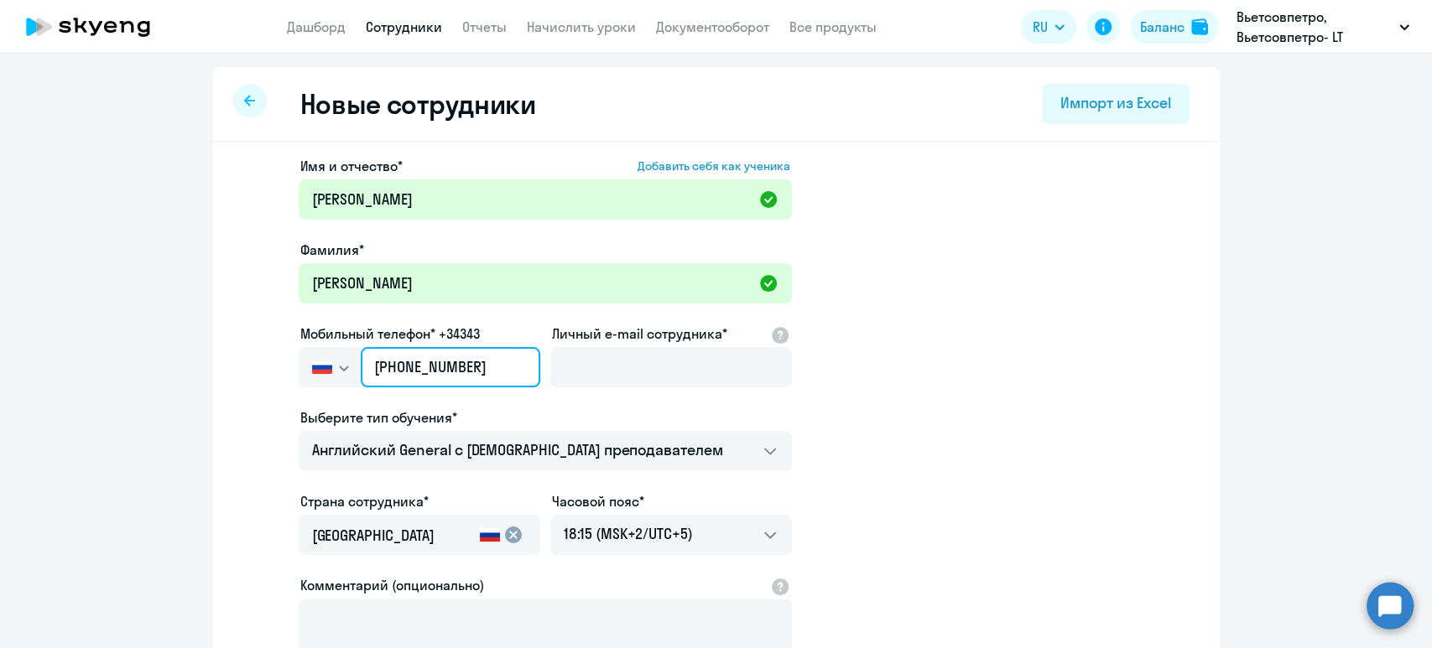
type input "+7 849 067-06-20"
click at [315, 362] on img "button" at bounding box center [322, 367] width 20 height 13
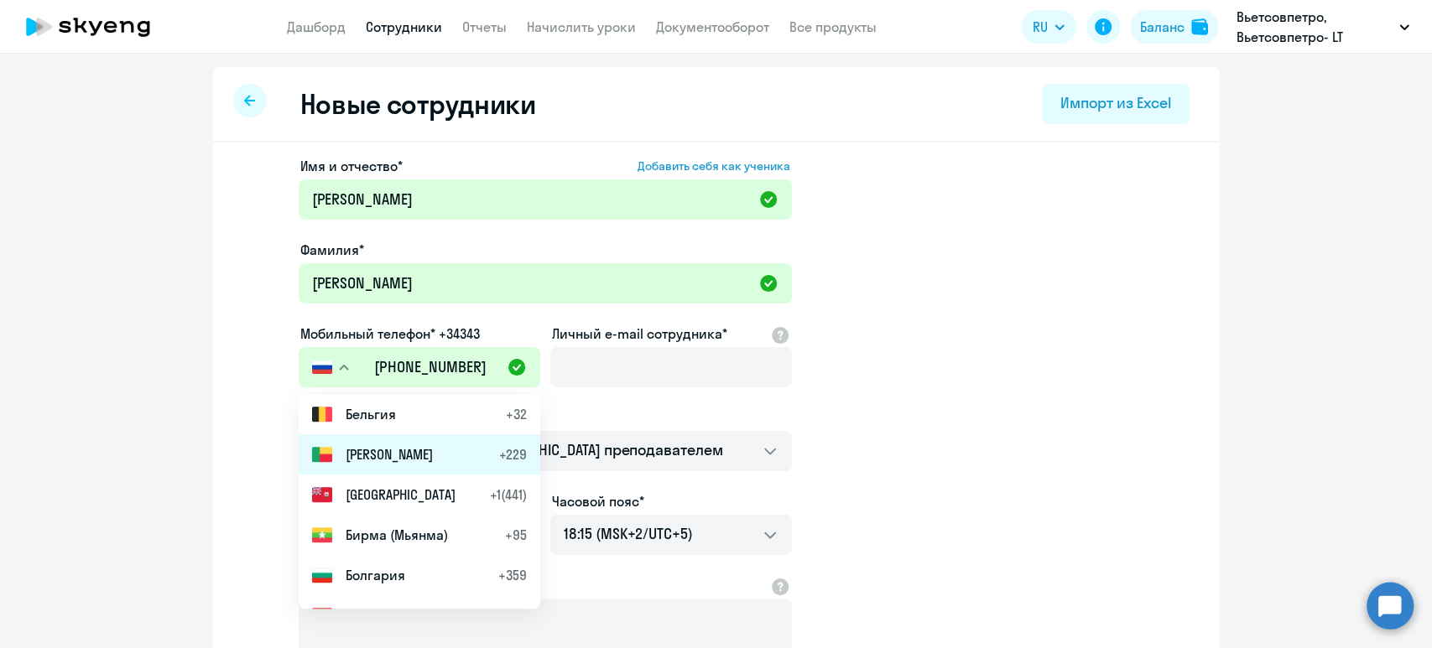
scroll to position [1677, 0]
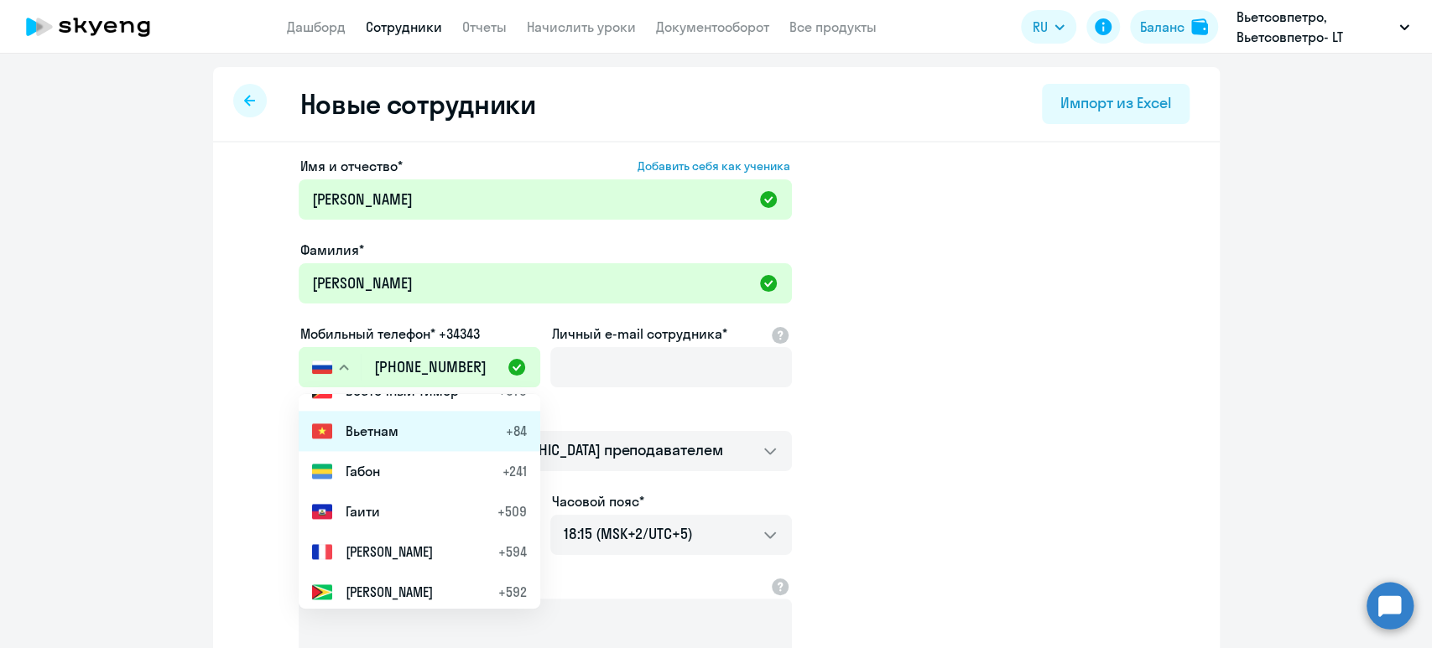
click at [387, 432] on span "Вьетнам" at bounding box center [372, 431] width 53 height 20
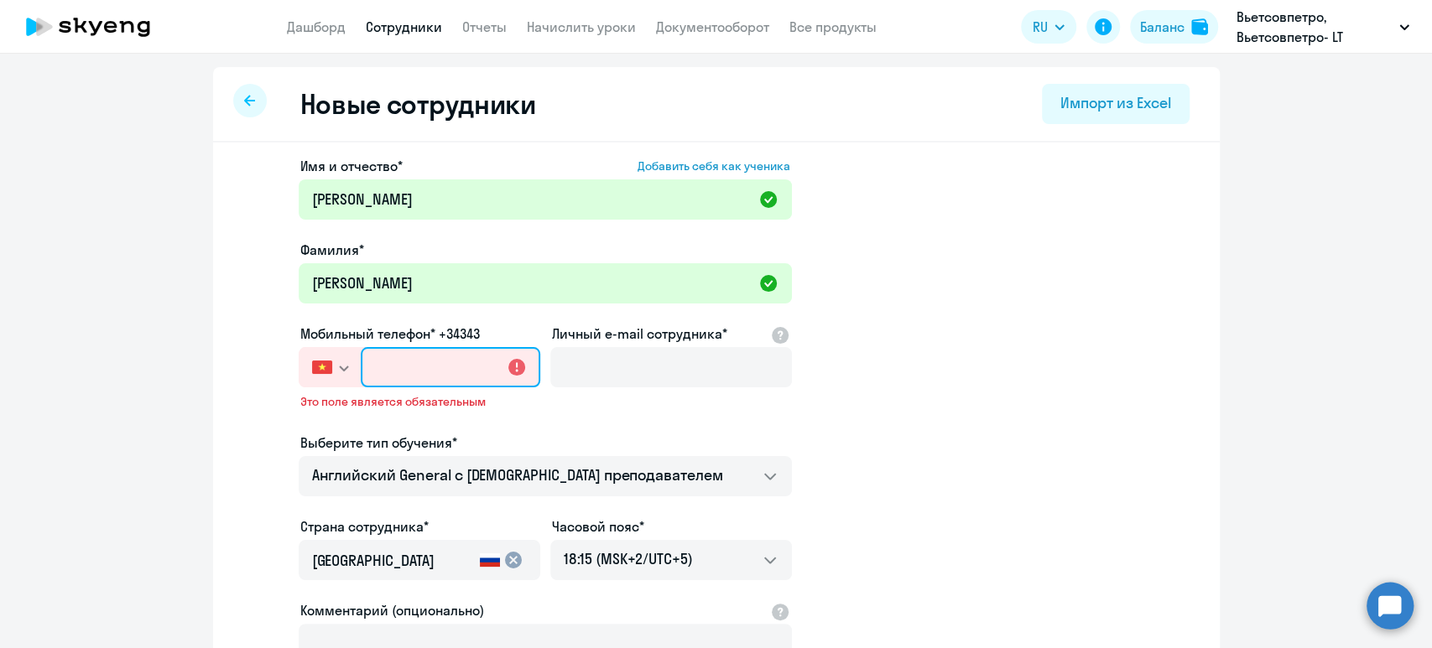
click at [376, 372] on input "text" at bounding box center [450, 367] width 179 height 40
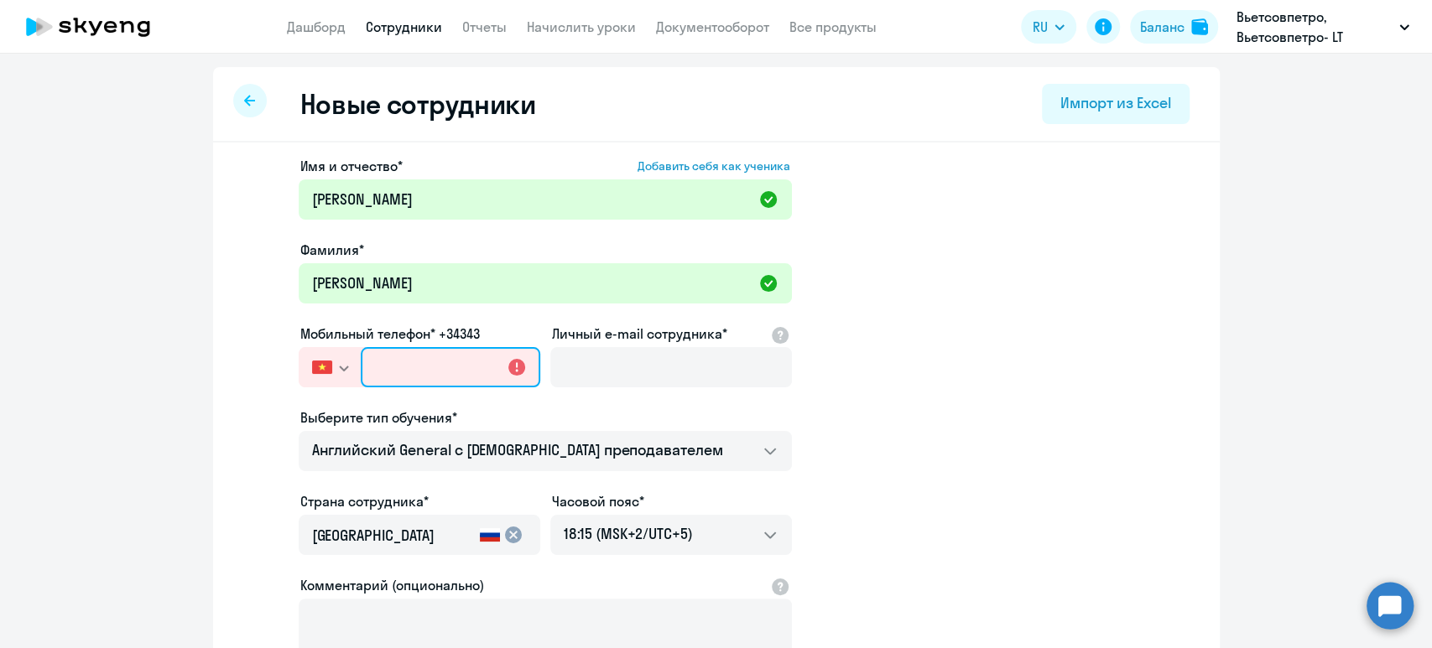
paste input "+7 490 670-62-03"
type input "+7 490 670-62-03"
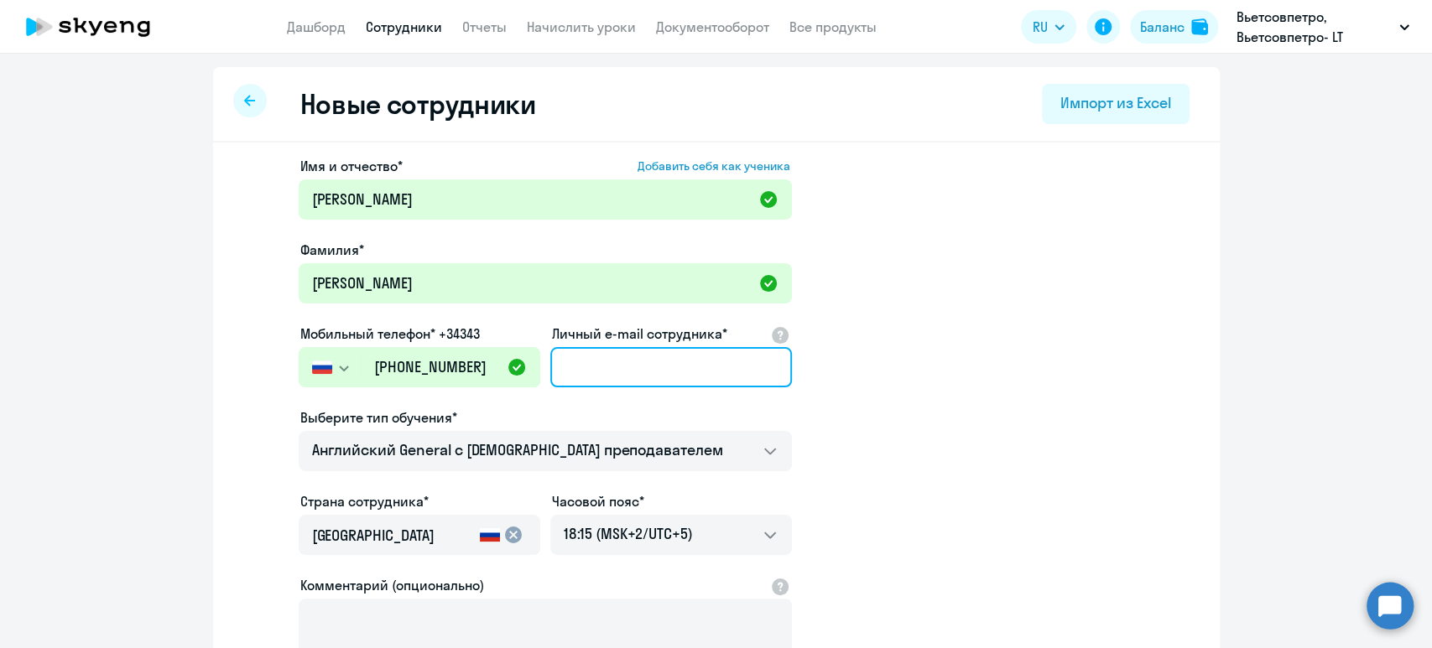
click at [599, 362] on input "Личный e-mail сотрудника*" at bounding box center [671, 367] width 242 height 40
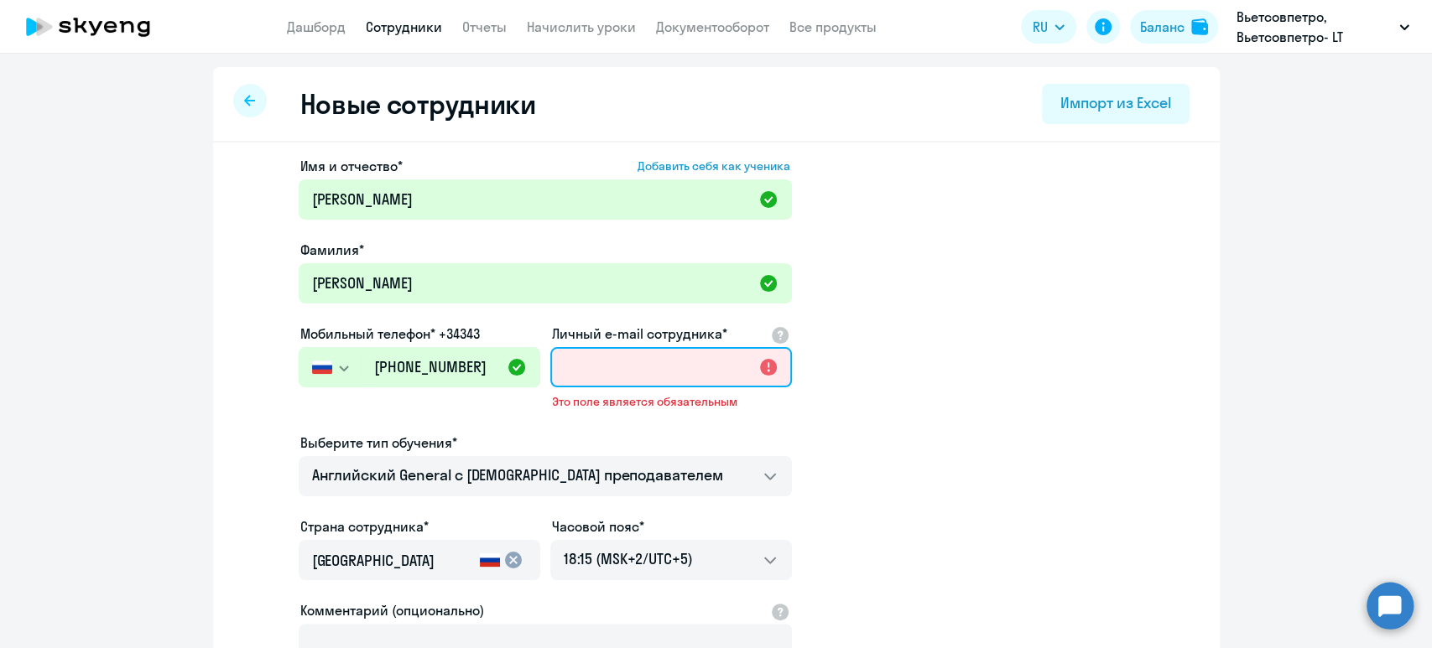
paste input "kapitonov.pt@vietsov.com.vn"
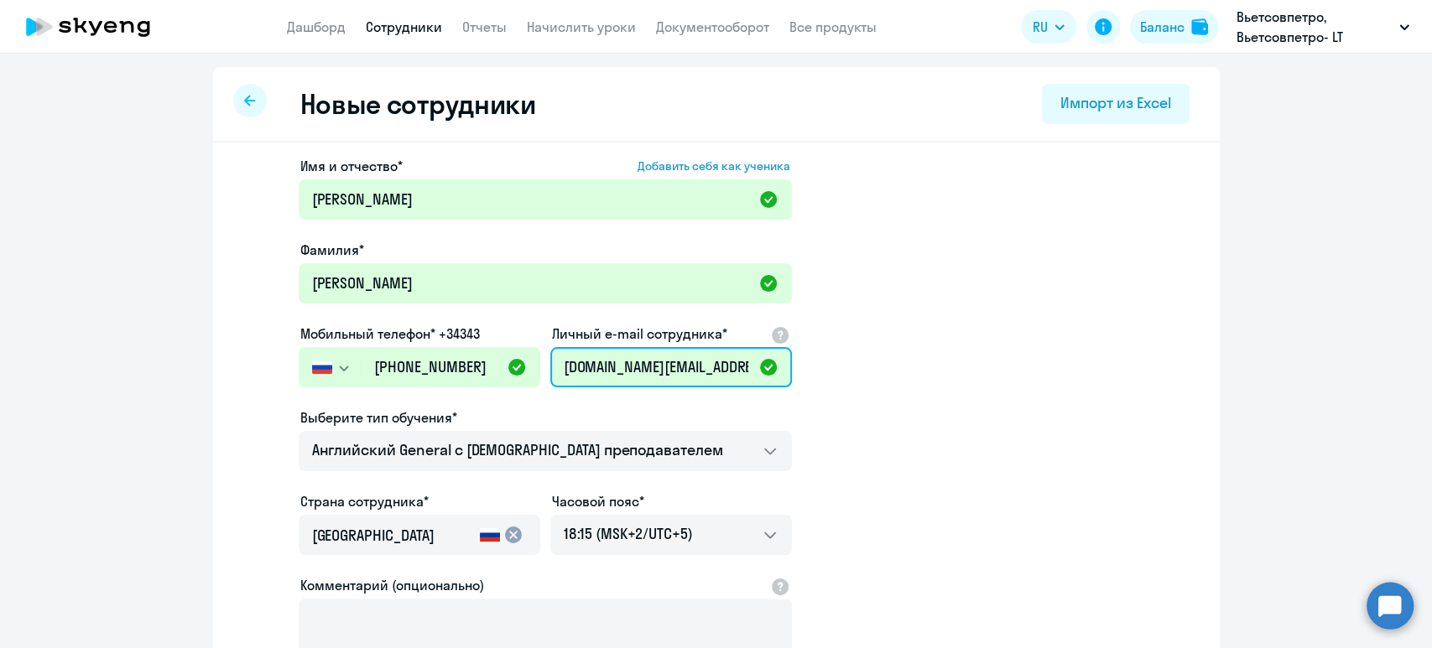
scroll to position [0, 15]
type input "kapitonov.pt@vietsov.com.vn"
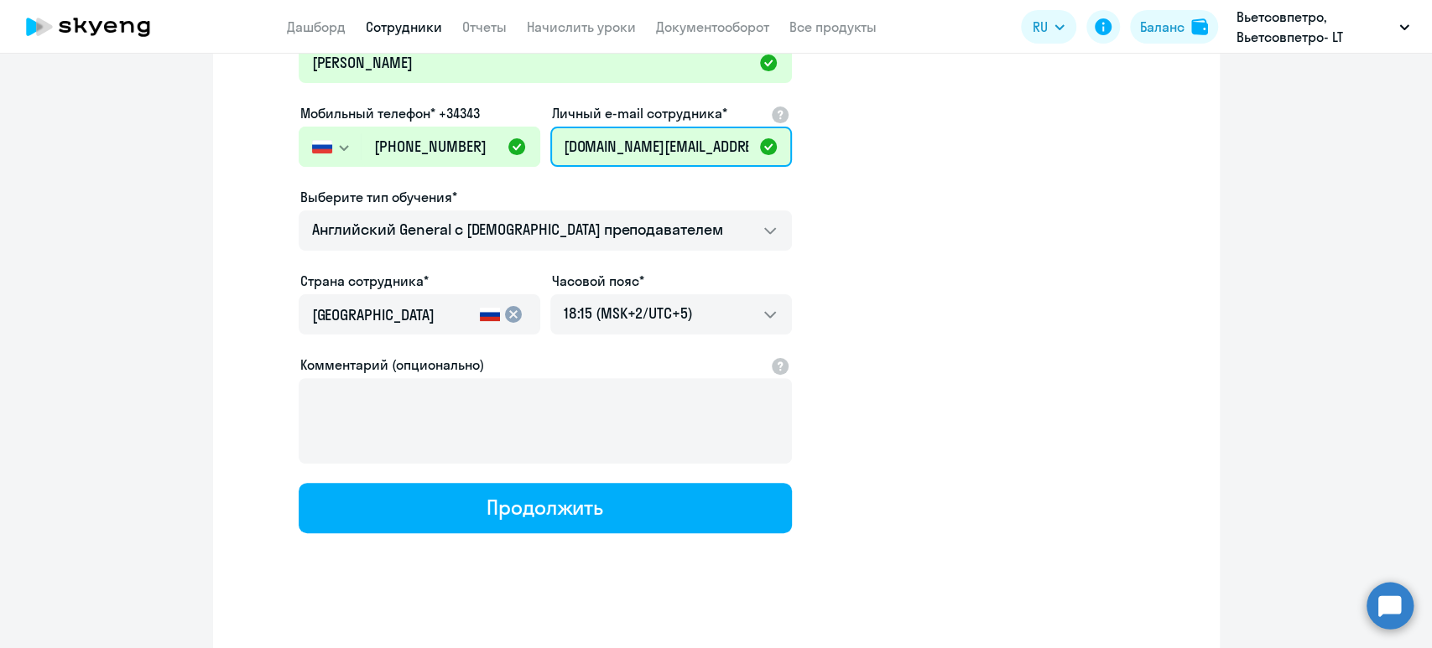
scroll to position [223, 0]
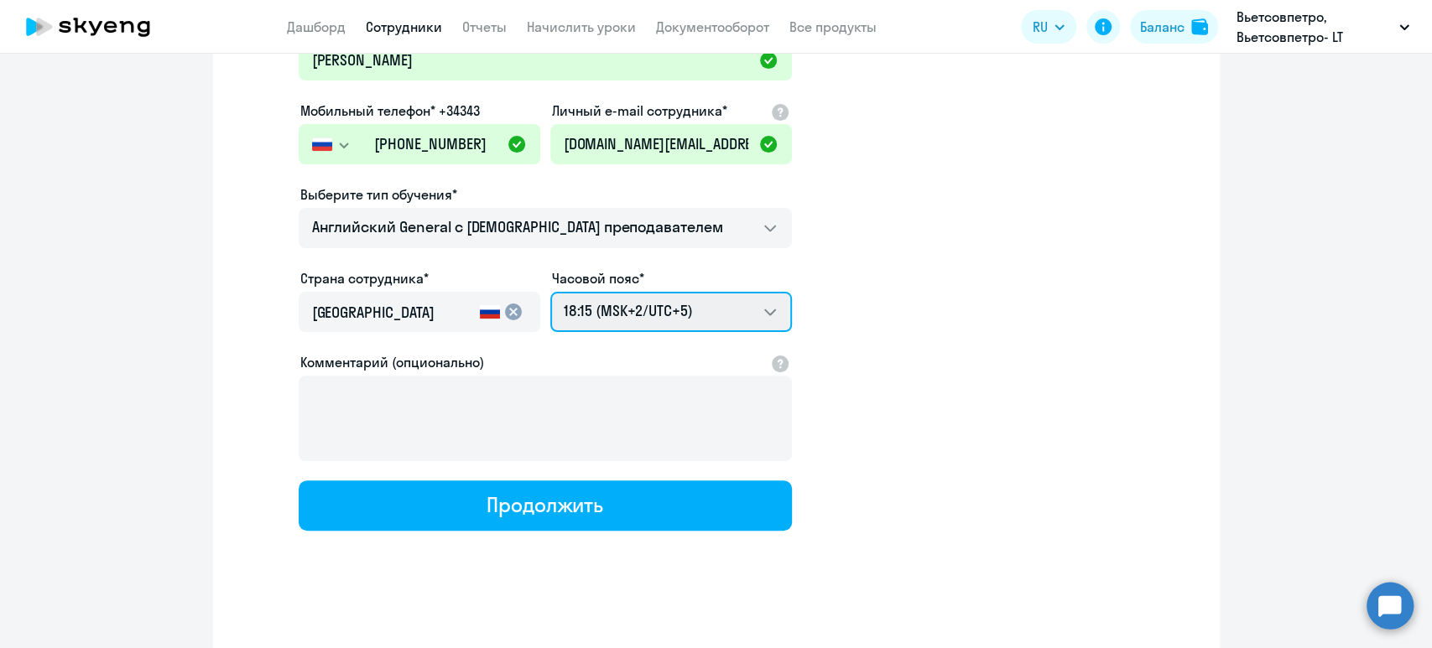
click at [730, 313] on select "02:15 (MSK-14/UTC-11) 03:15 (MSK-13/UTC-10) 04:15 (MSK-12/UTC-9) 05:15 (MSK-11/…" at bounding box center [671, 312] width 242 height 40
select select "7"
click at [550, 292] on select "02:15 (MSK-14/UTC-11) 03:15 (MSK-13/UTC-10) 04:15 (MSK-12/UTC-9) 05:15 (MSK-11/…" at bounding box center [671, 312] width 242 height 40
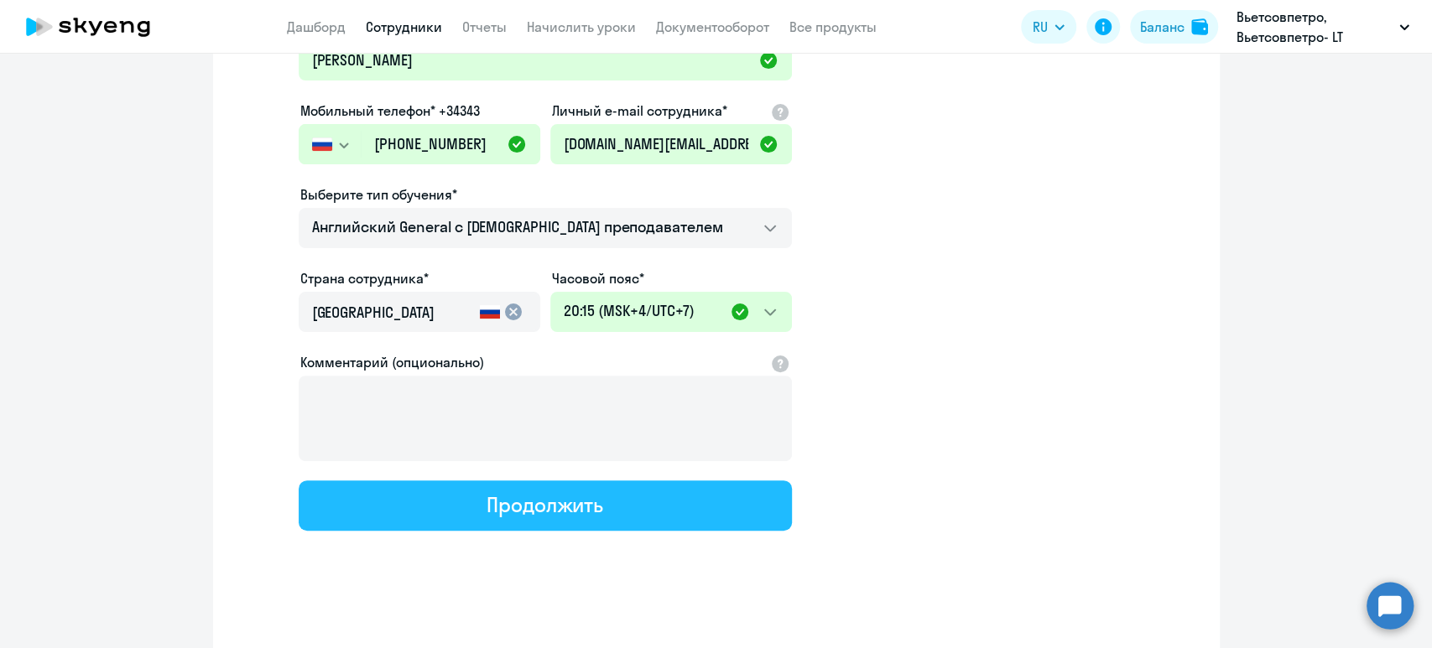
click at [567, 501] on div "Продолжить" at bounding box center [544, 504] width 117 height 27
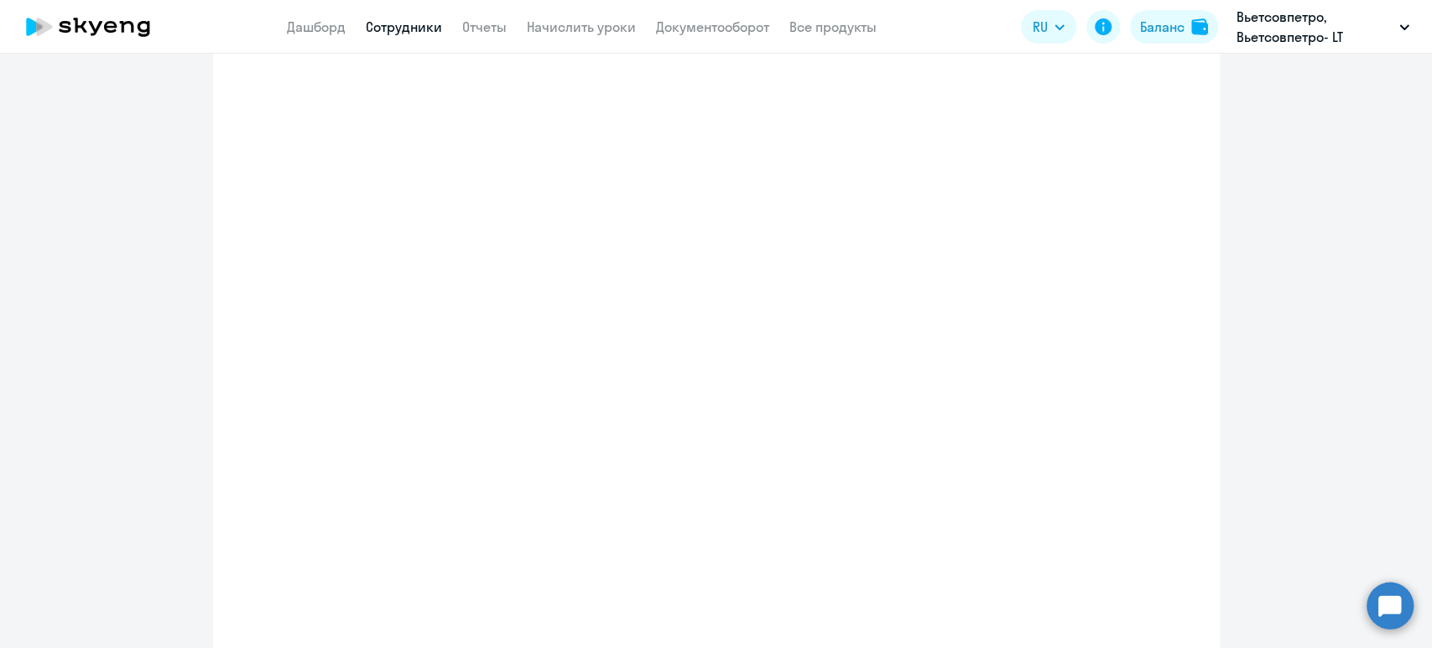
scroll to position [320, 0]
select select "english_adult_not_native_speaker"
select select "7"
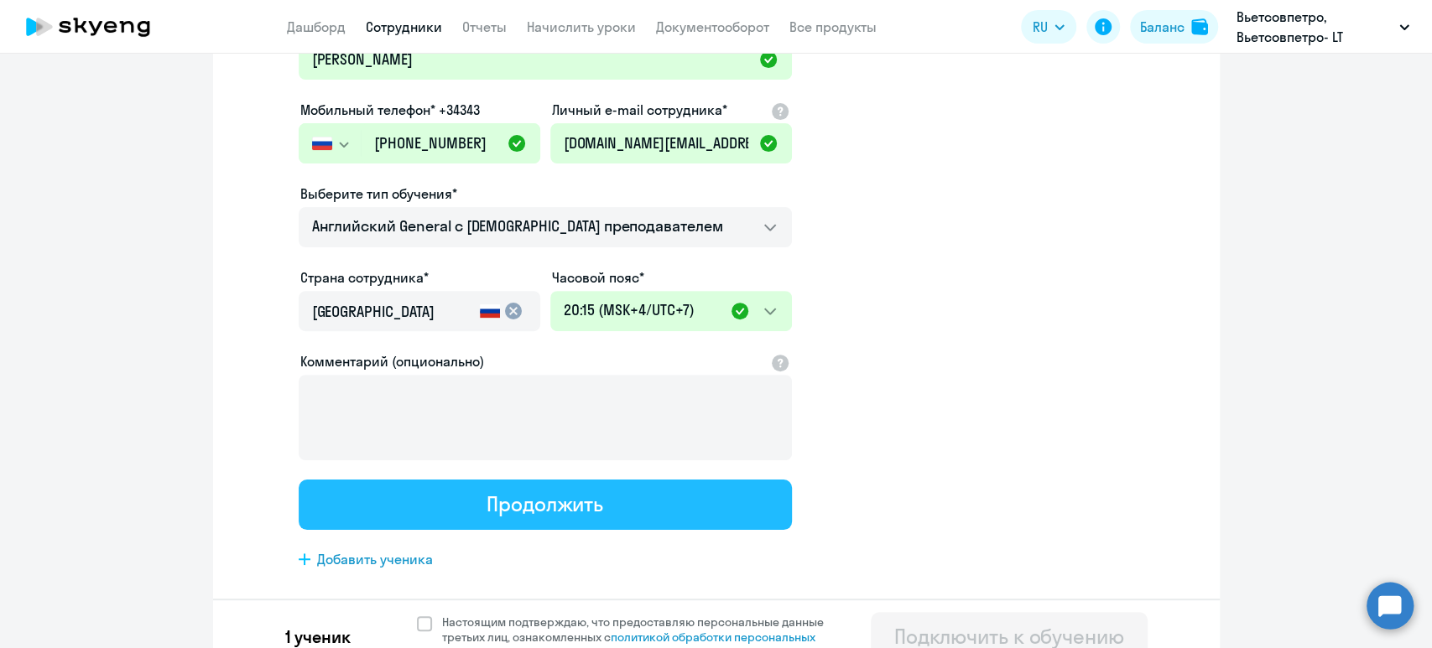
scroll to position [0, 0]
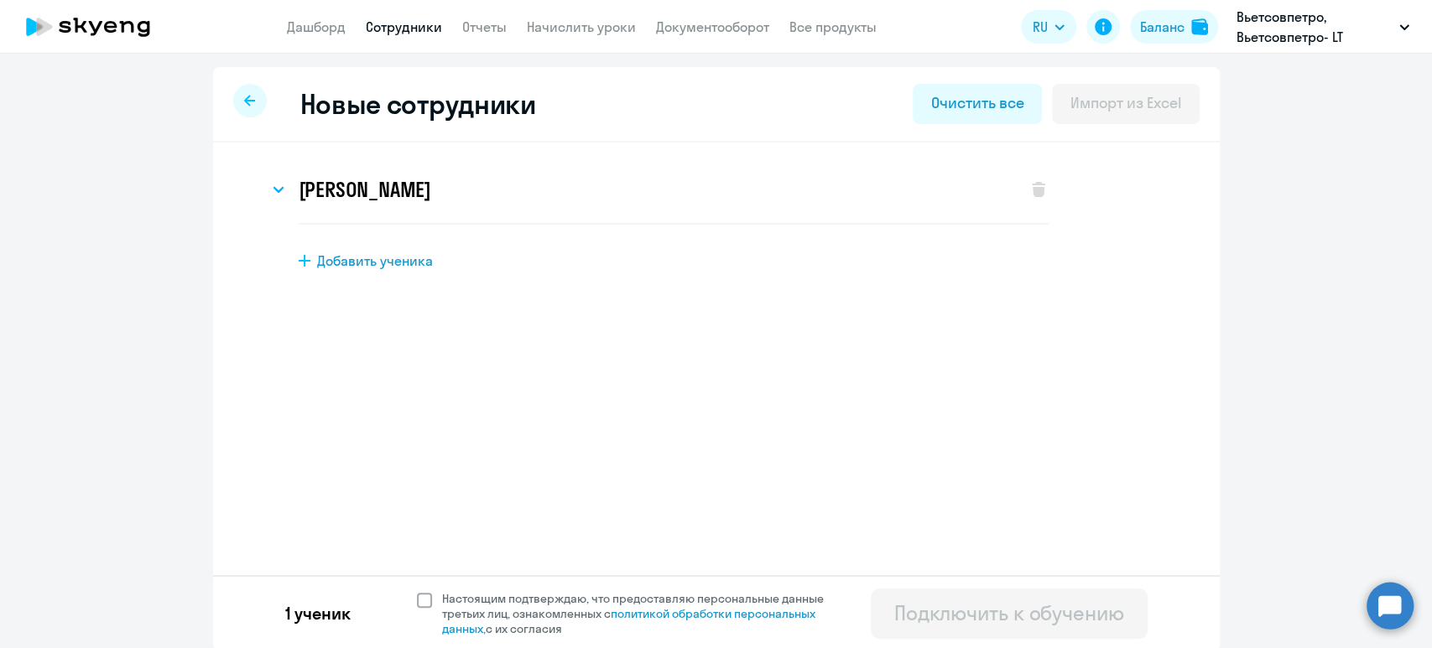
click at [432, 595] on span "Настоящим подтверждаю, что предоставляю персональные данные третьих лиц, ознако…" at bounding box center [638, 613] width 412 height 45
click at [417, 591] on input "Настоящим подтверждаю, что предоставляю персональные данные третьих лиц, ознако…" at bounding box center [416, 590] width 1 height 1
checkbox input "true"
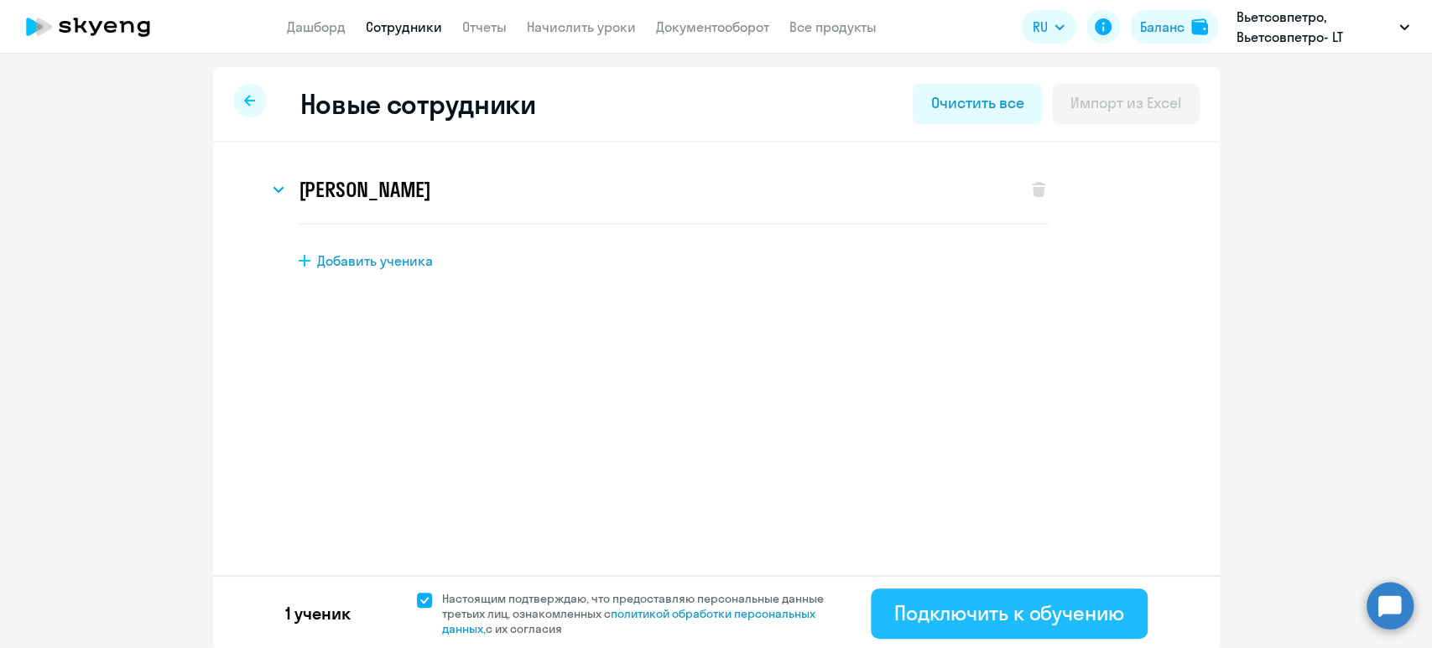
click at [970, 623] on div "Подключить к обучению" at bounding box center [1009, 613] width 230 height 27
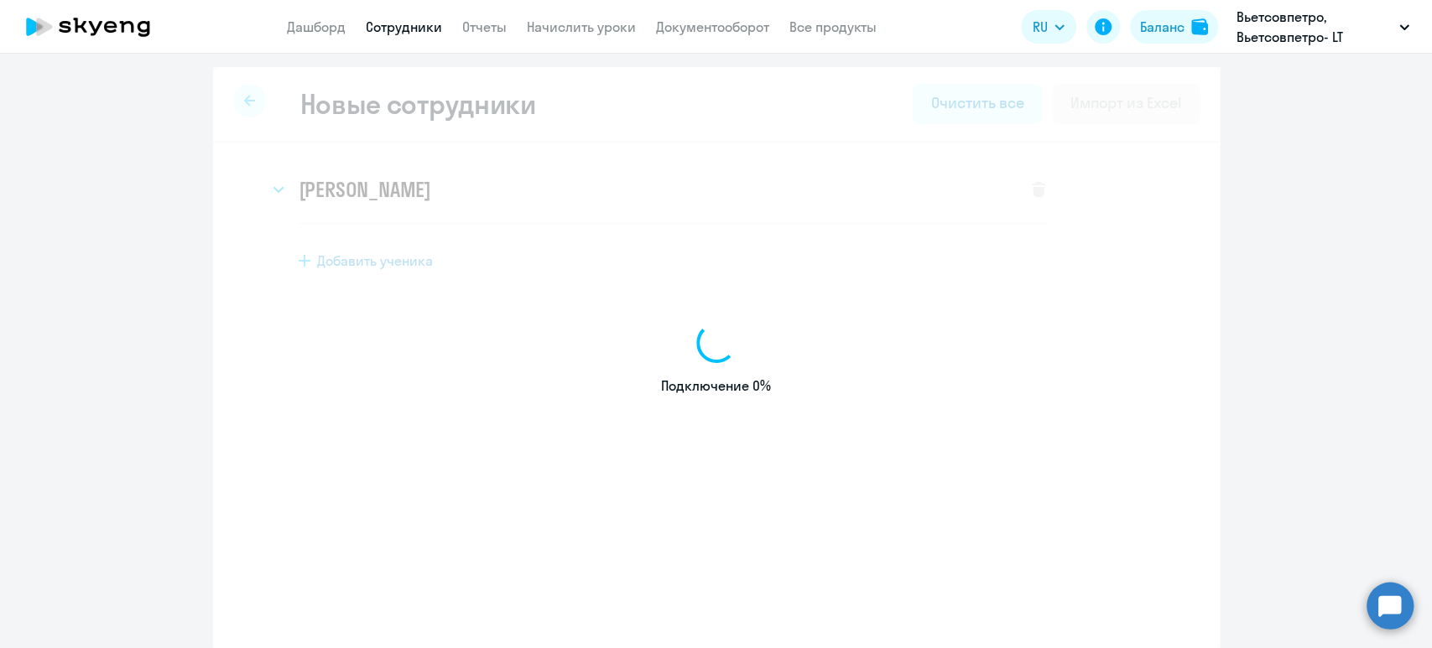
select select "english_adult_not_native_speaker"
select select "5"
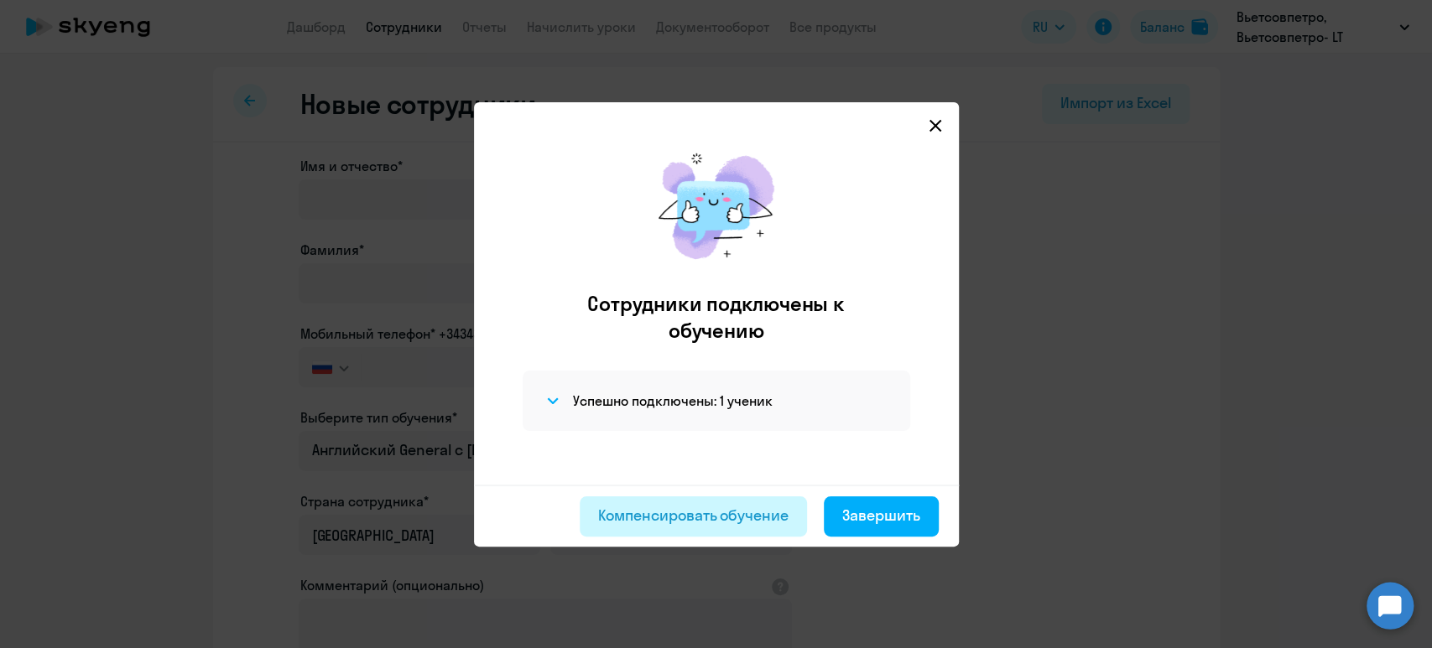
click at [669, 510] on div "Компенсировать обучение" at bounding box center [693, 516] width 190 height 22
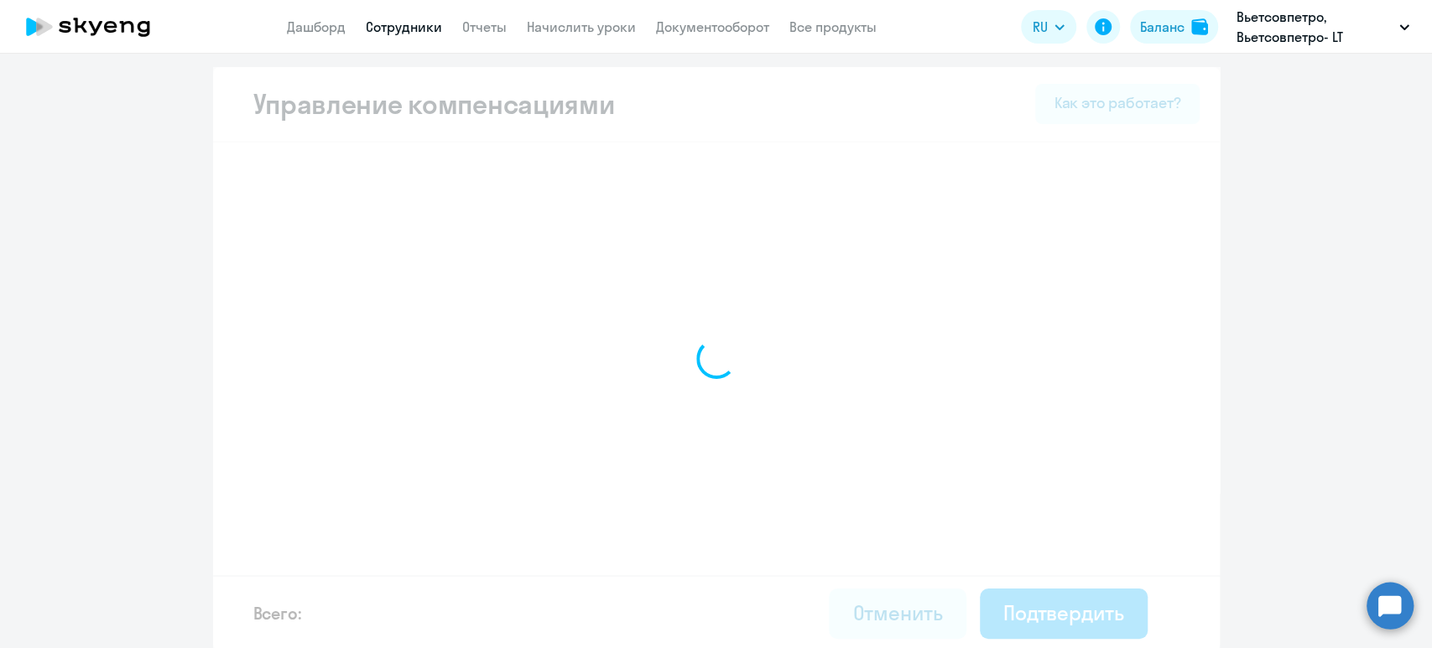
select select "MONTHLY"
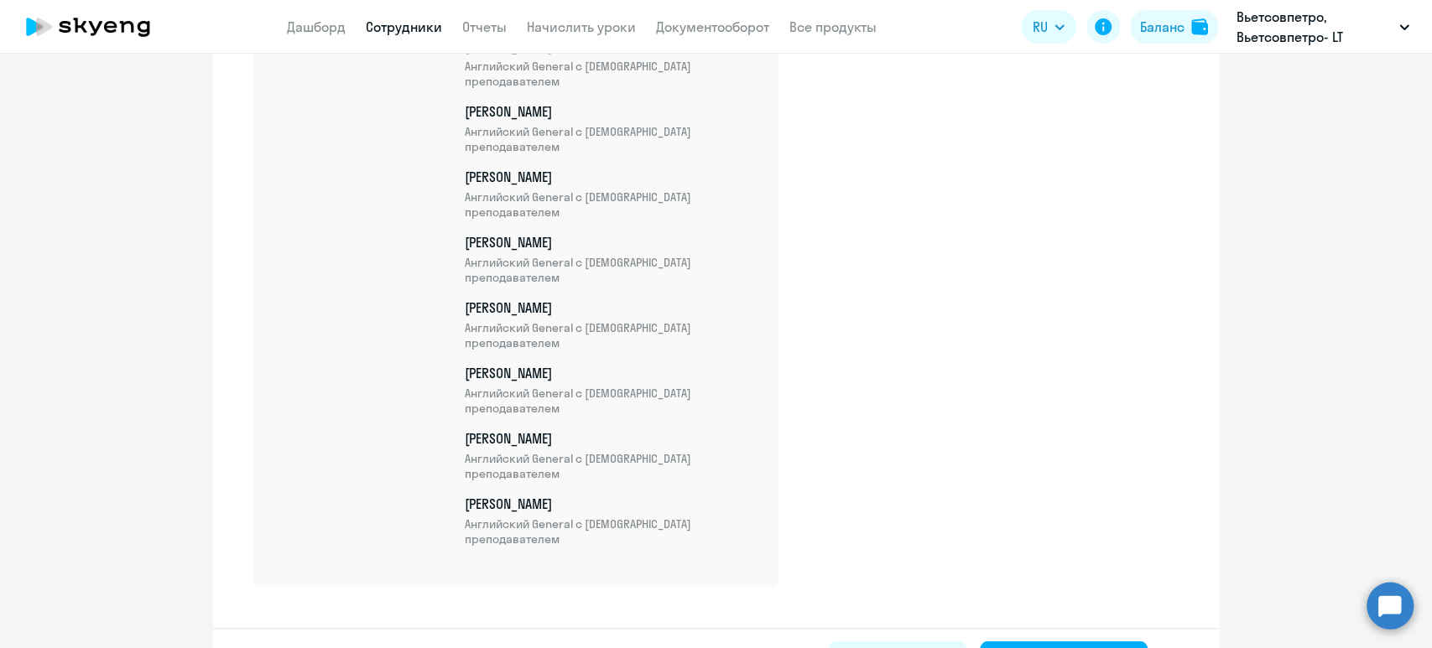
scroll to position [6065, 0]
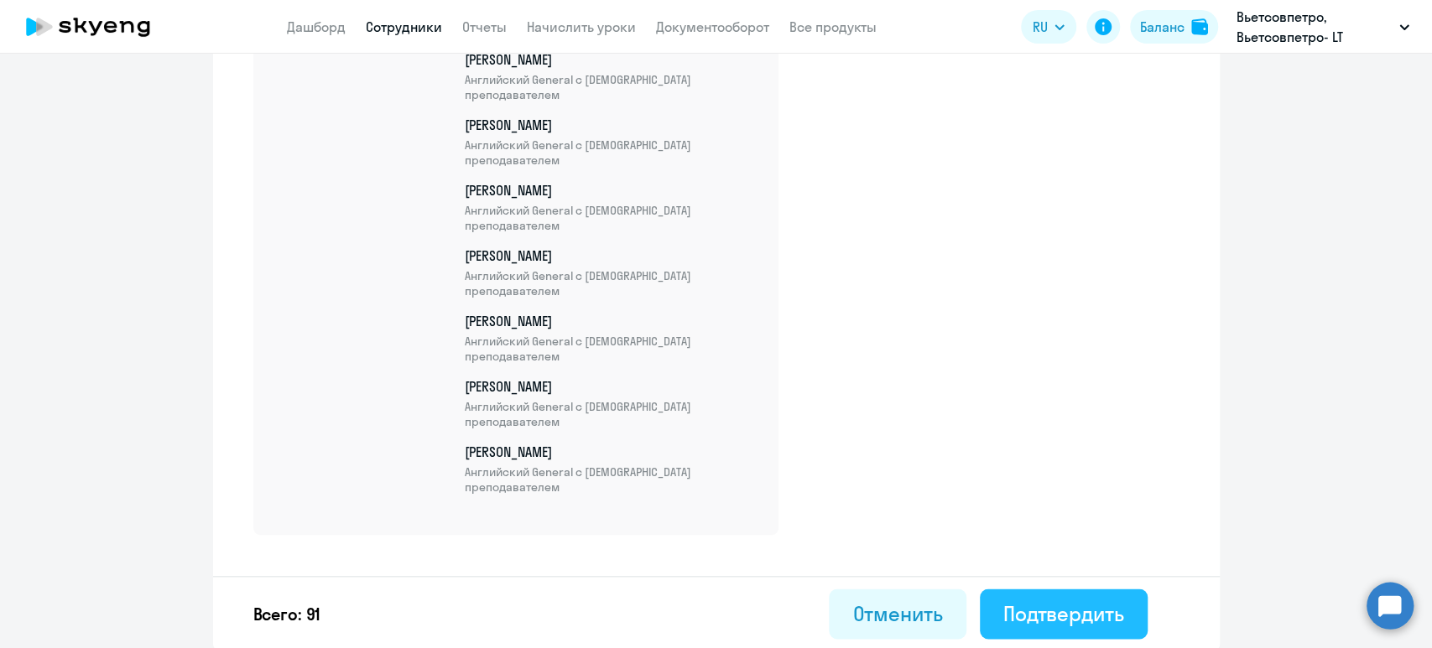
click at [1051, 607] on div "Подтвердить" at bounding box center [1063, 613] width 121 height 27
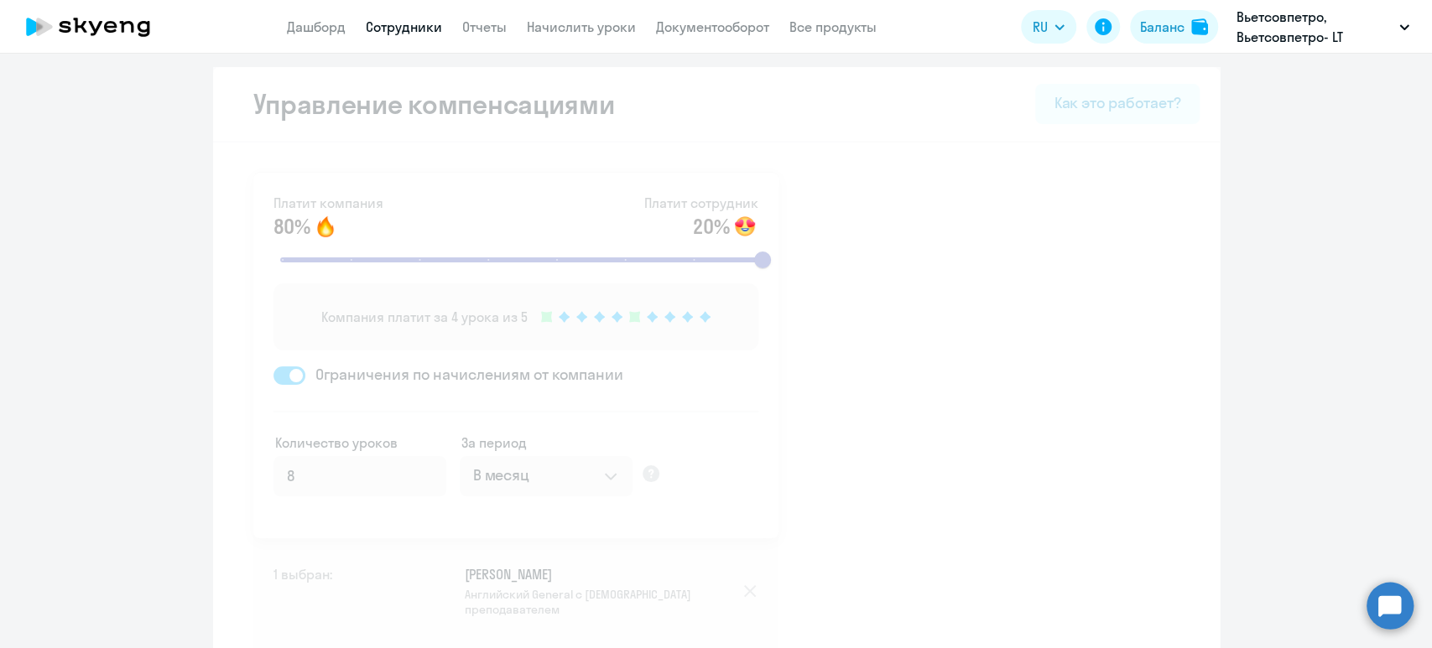
select select "30"
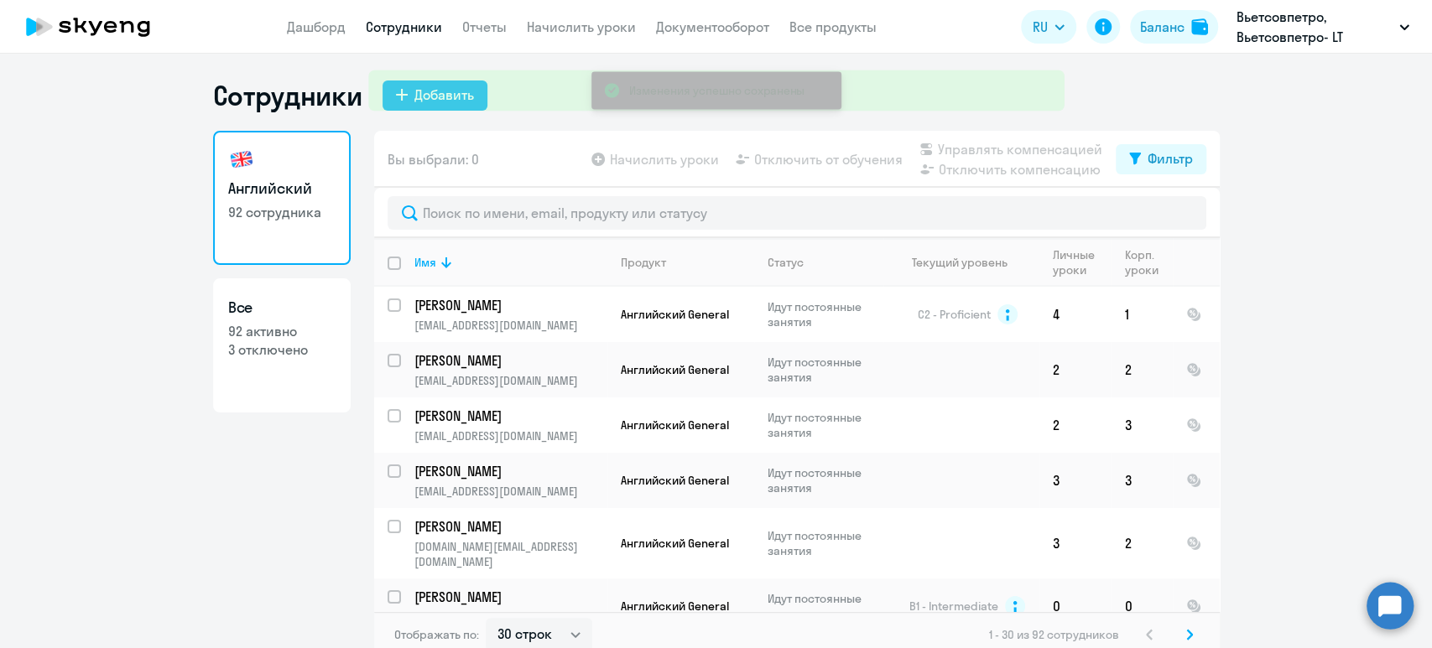
click at [1308, 216] on ng-component "Сотрудники Добавить Английский 92 сотрудника Все 92 активно 3 отключено Вы выбр…" at bounding box center [716, 369] width 1432 height 580
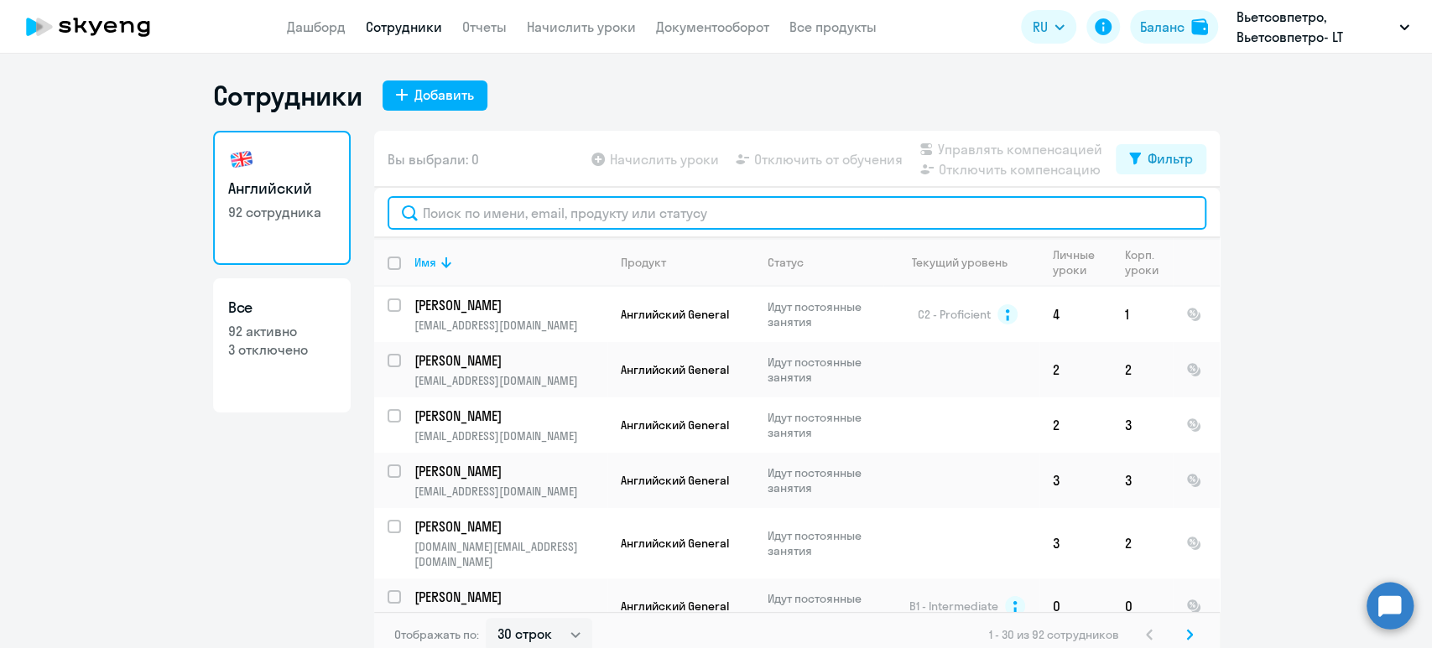
click at [458, 211] on input "text" at bounding box center [796, 213] width 819 height 34
click at [483, 211] on input "text" at bounding box center [796, 213] width 819 height 34
